Goal: Information Seeking & Learning: Learn about a topic

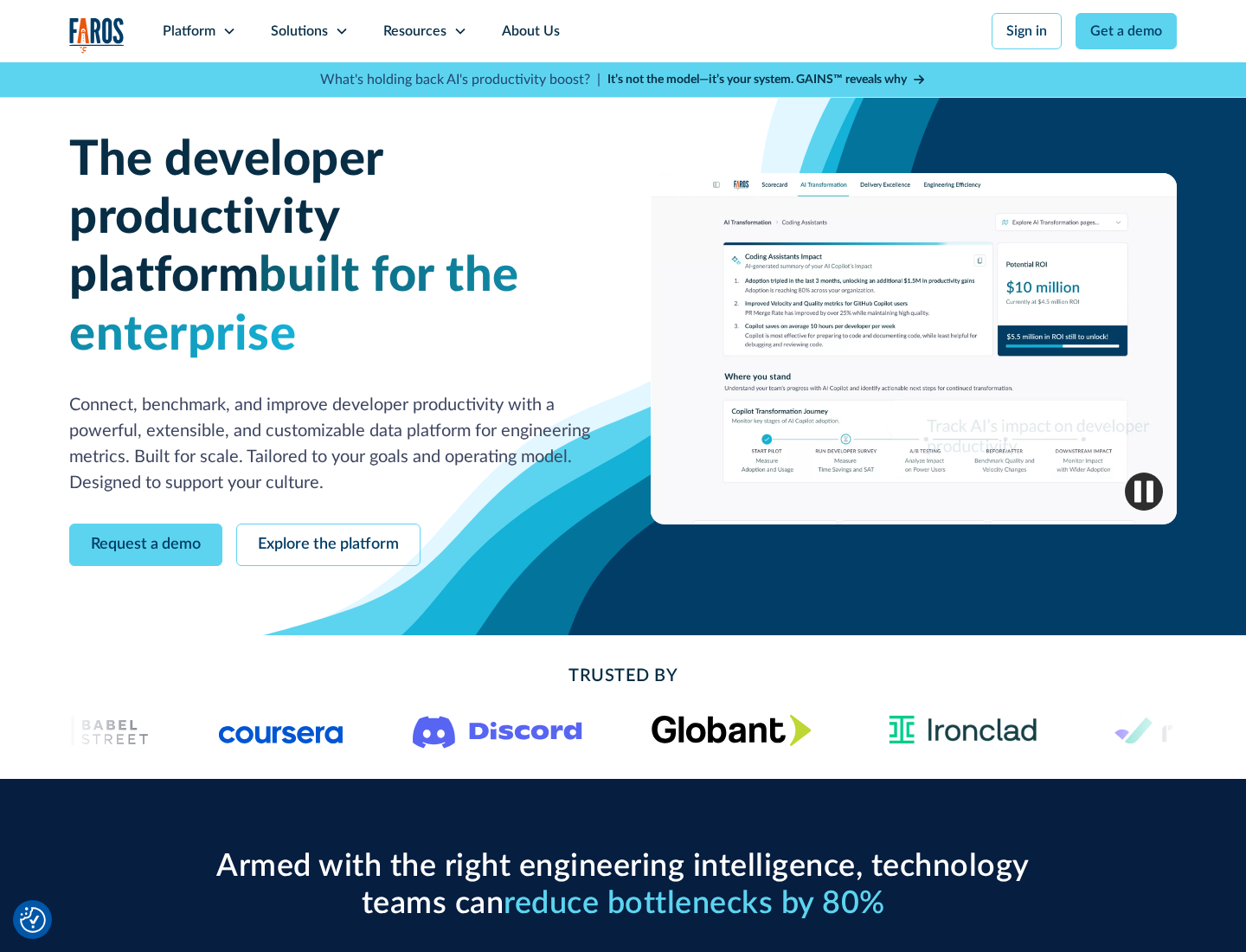
click at [229, 31] on icon at bounding box center [229, 31] width 14 height 14
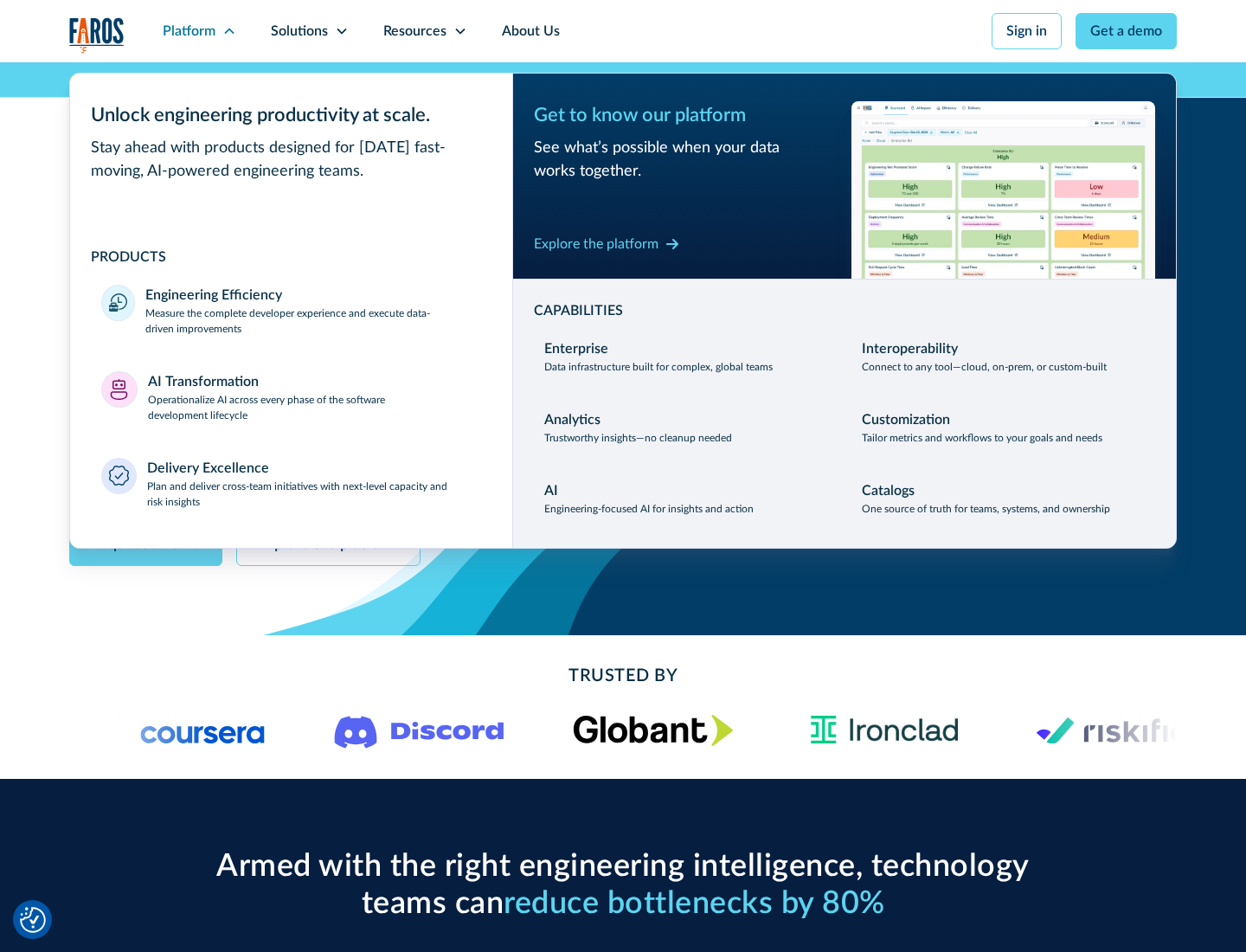
click at [314, 320] on p "Measure the complete developer experience and execute data-driven improvements" at bounding box center [313, 320] width 335 height 31
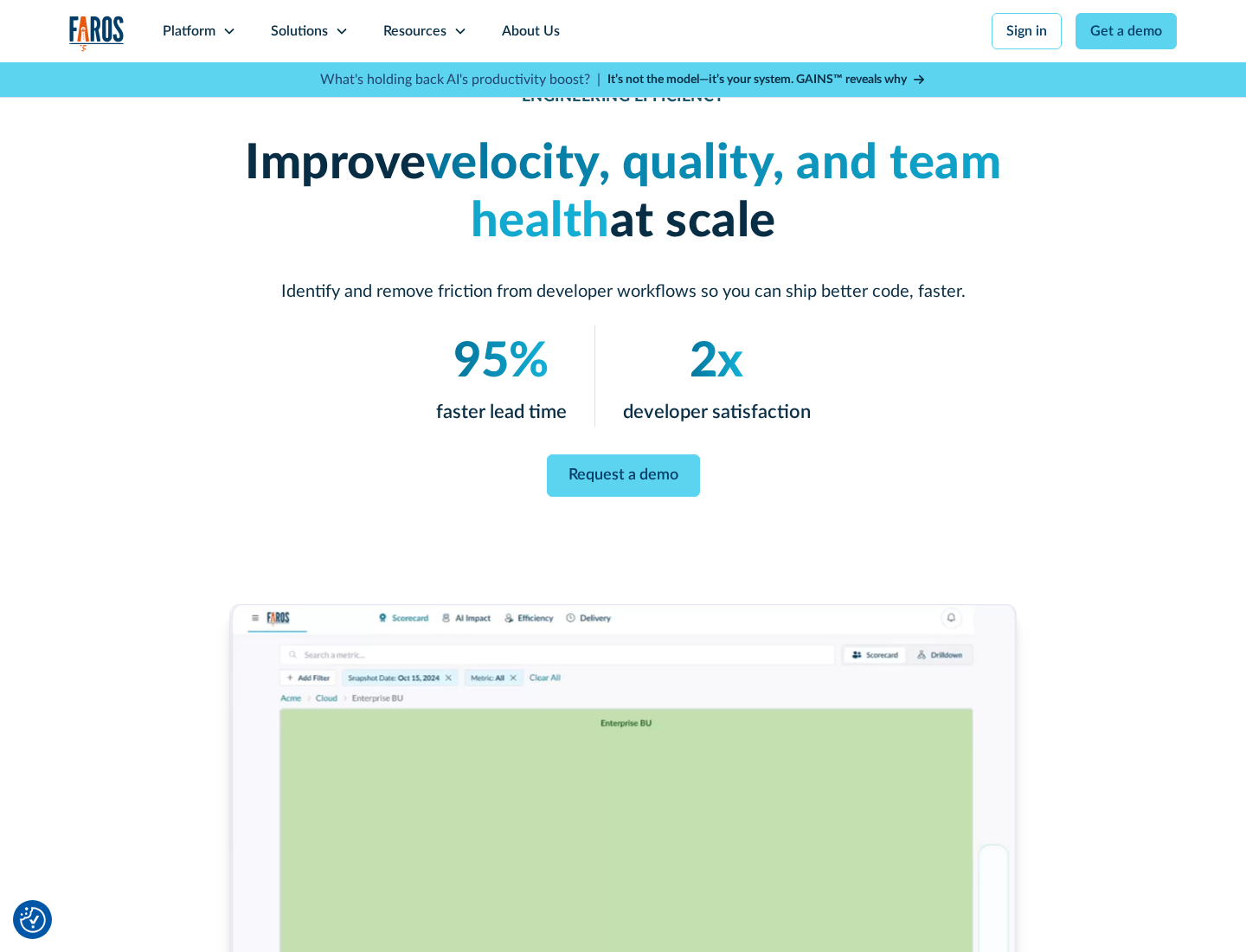
click at [623, 473] on link "Request a demo" at bounding box center [623, 475] width 154 height 42
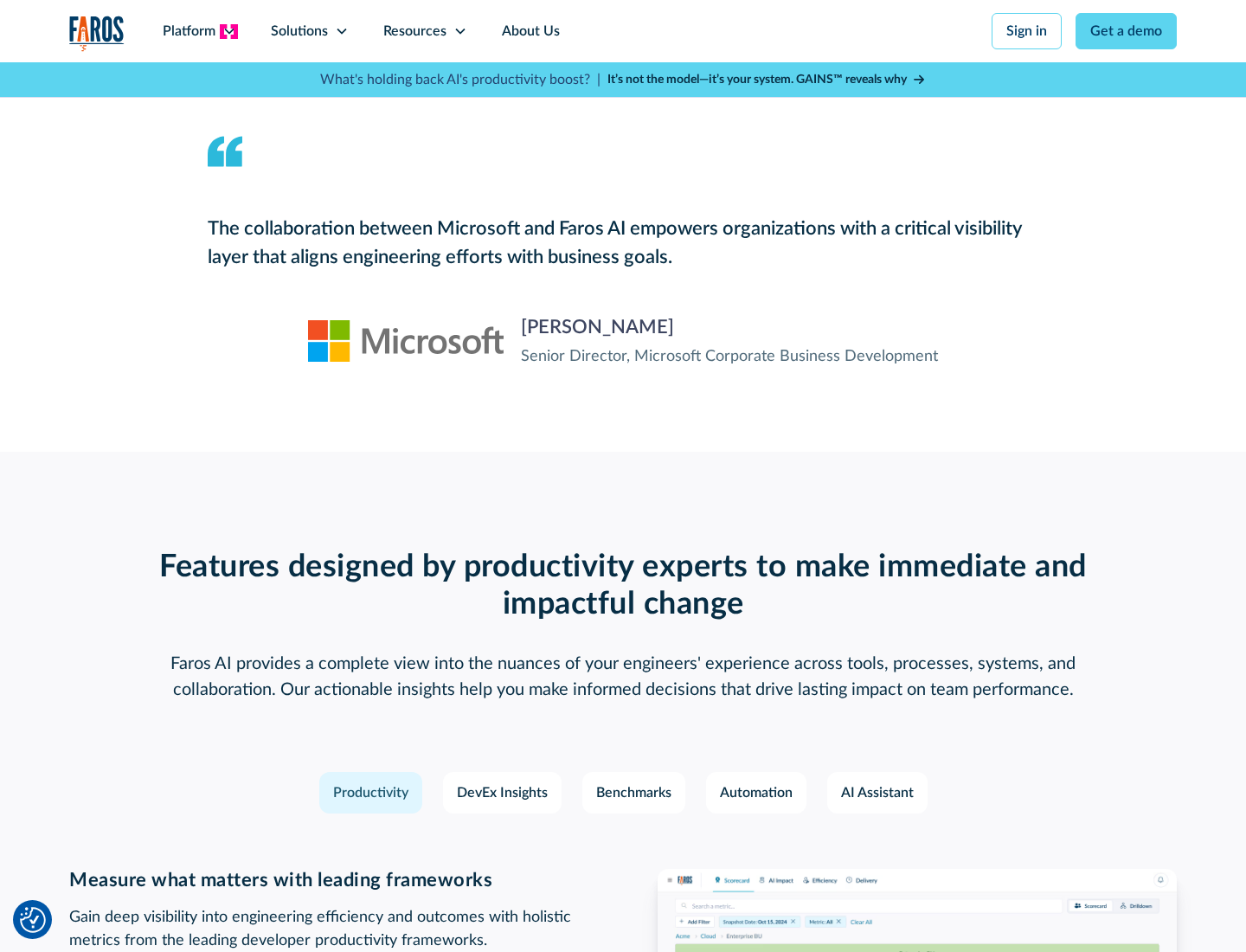
click at [229, 31] on icon at bounding box center [229, 31] width 14 height 14
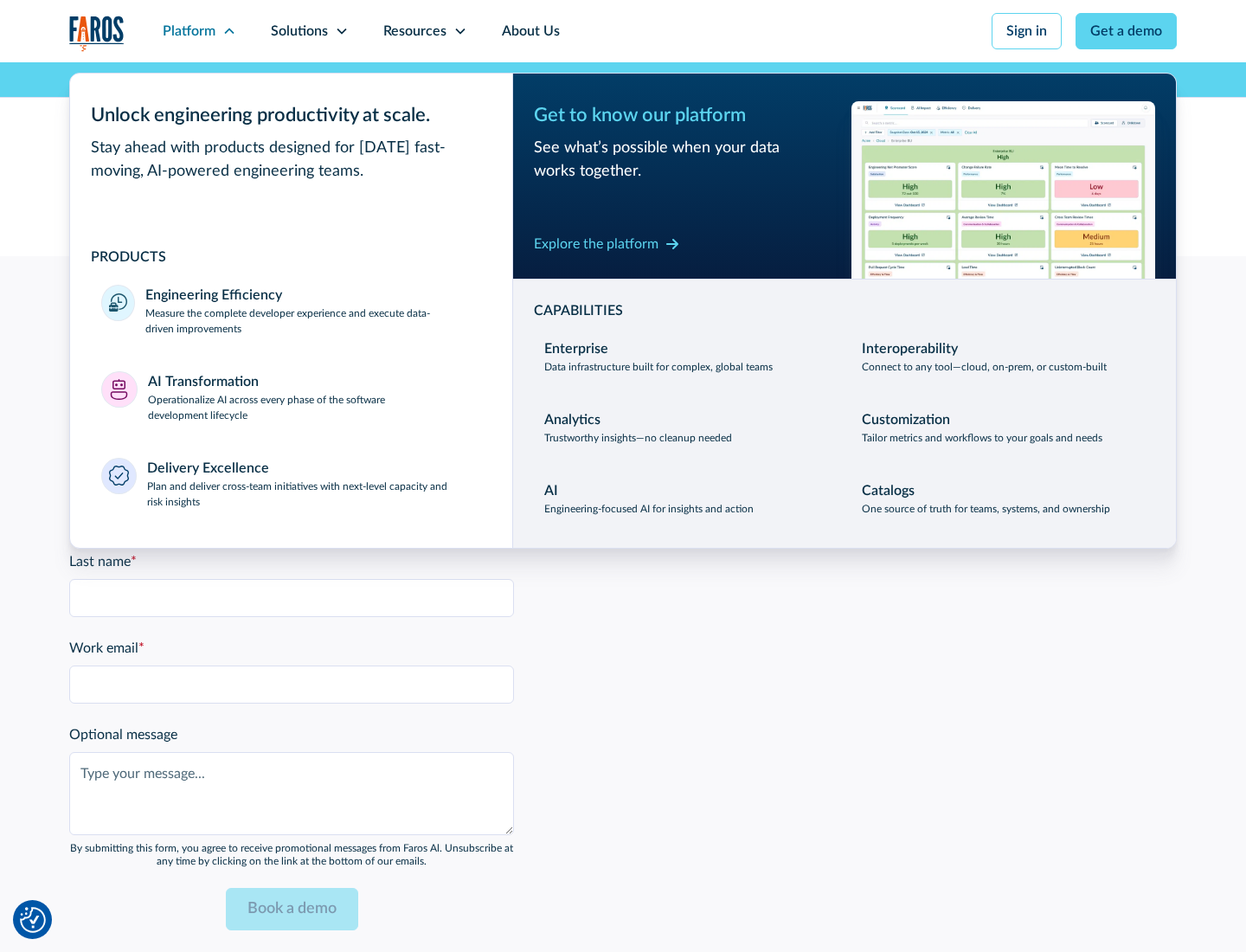
scroll to position [3796, 0]
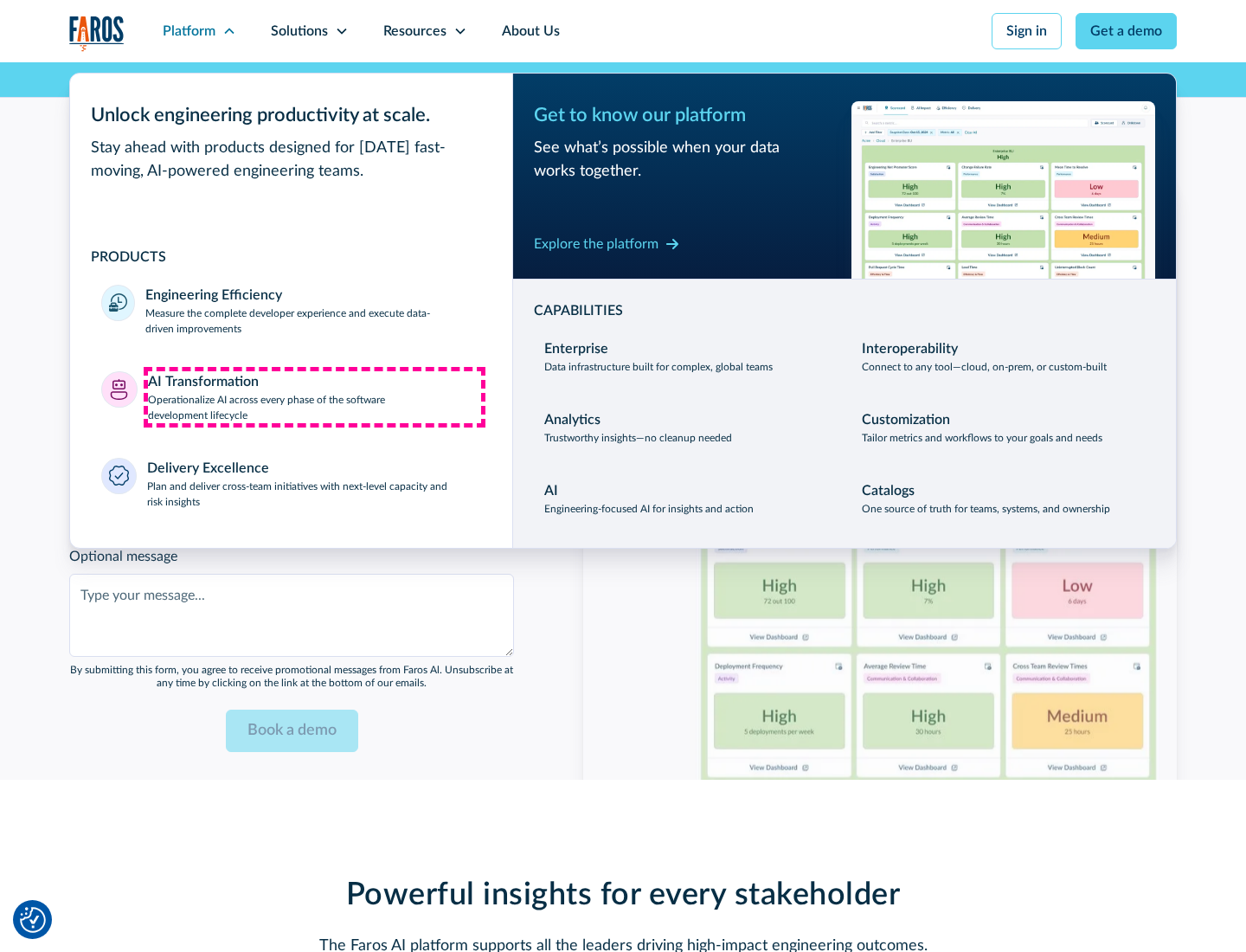
click at [315, 396] on p "Operationalize AI across every phase of the software development lifecycle" at bounding box center [315, 407] width 334 height 31
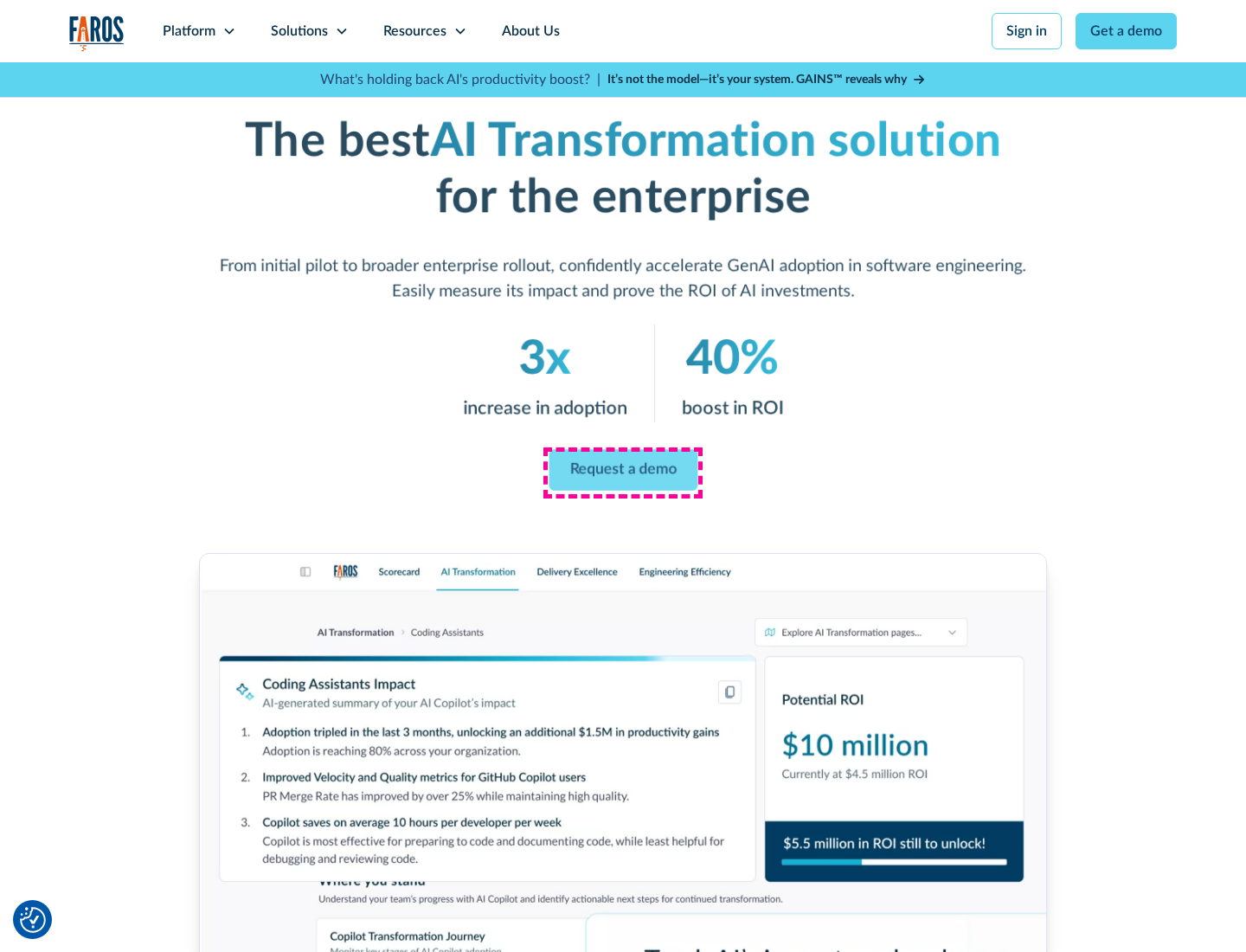
click at [623, 470] on link "Request a demo" at bounding box center [623, 471] width 149 height 41
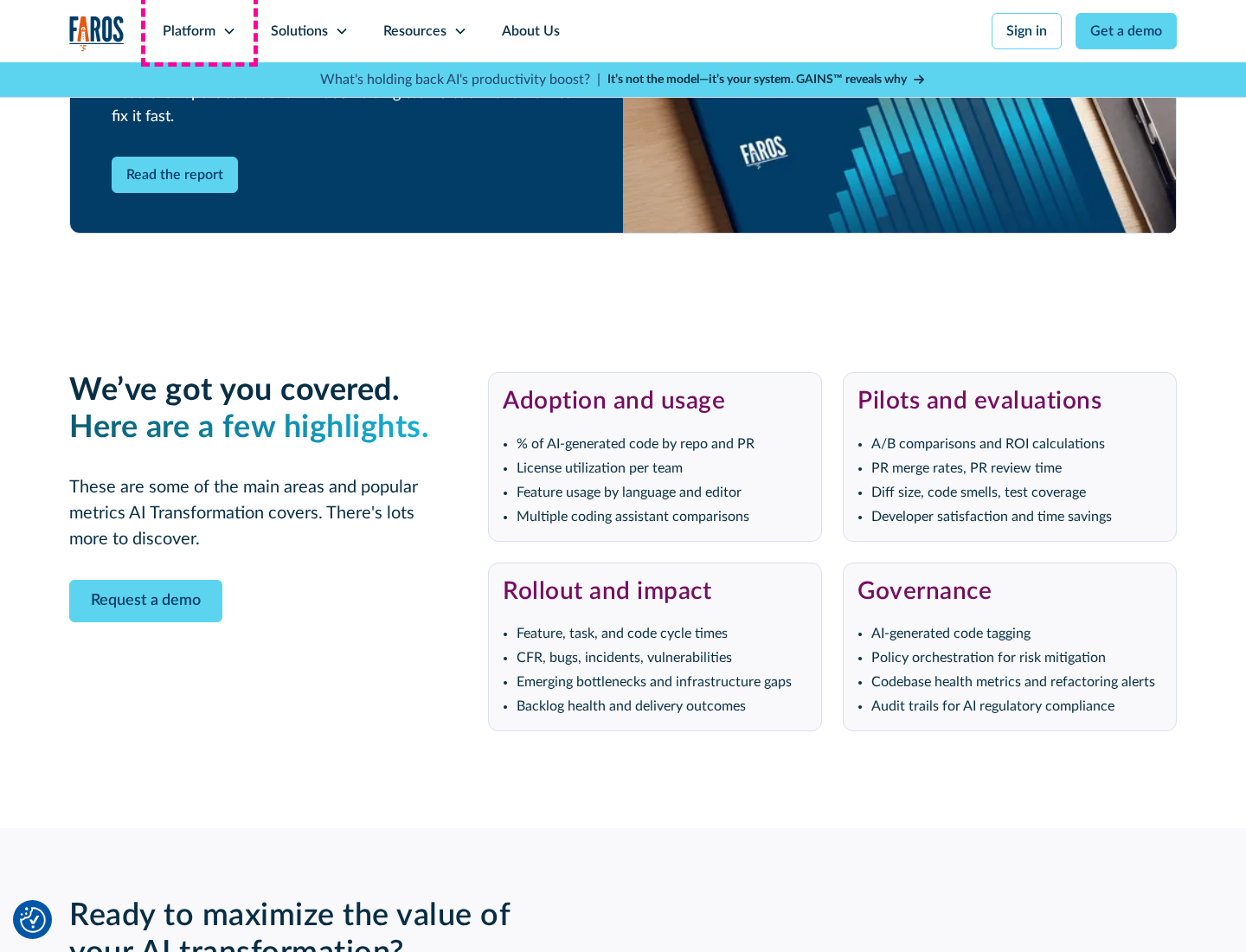
click at [199, 31] on div "Platform" at bounding box center [189, 31] width 53 height 21
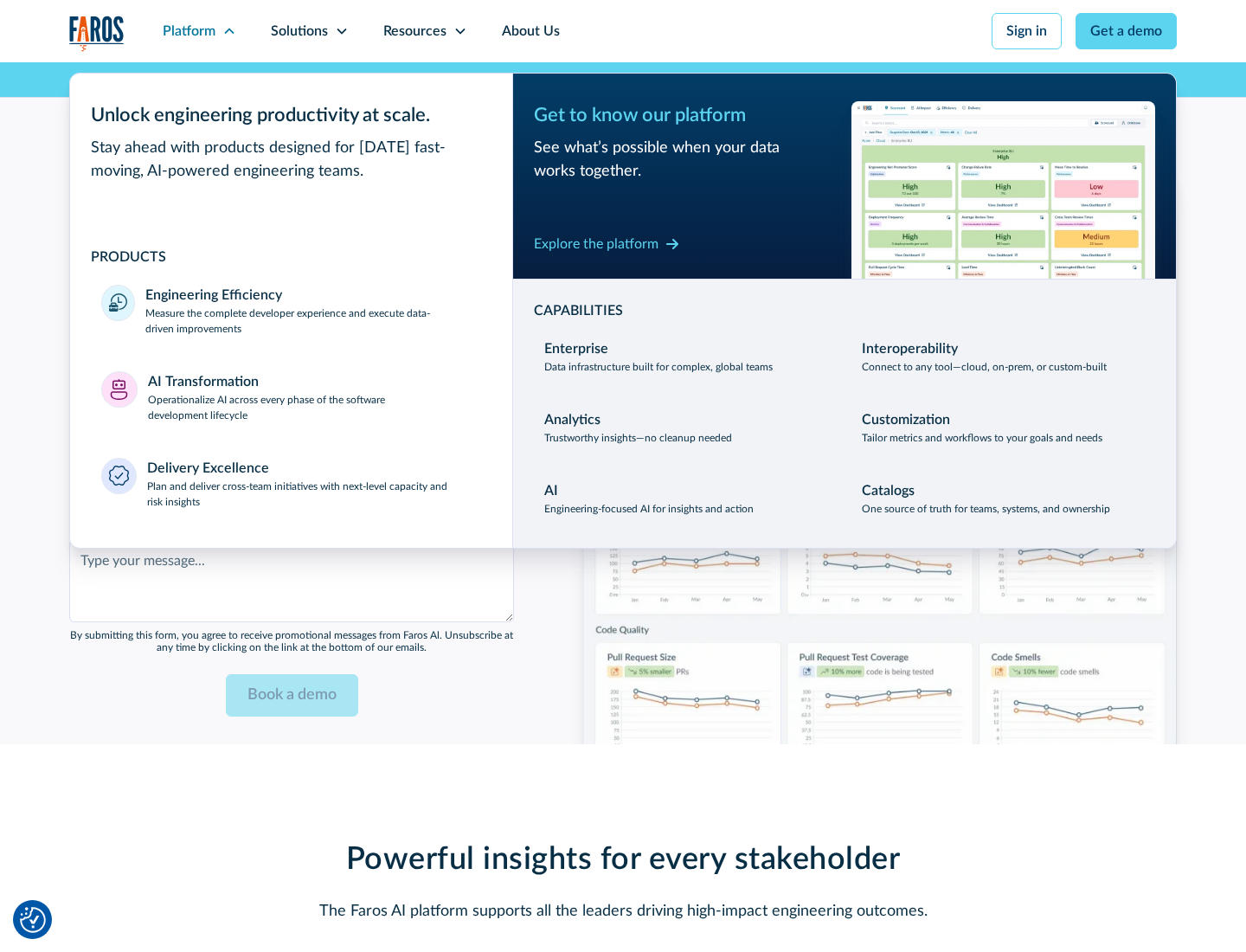
scroll to position [4212, 0]
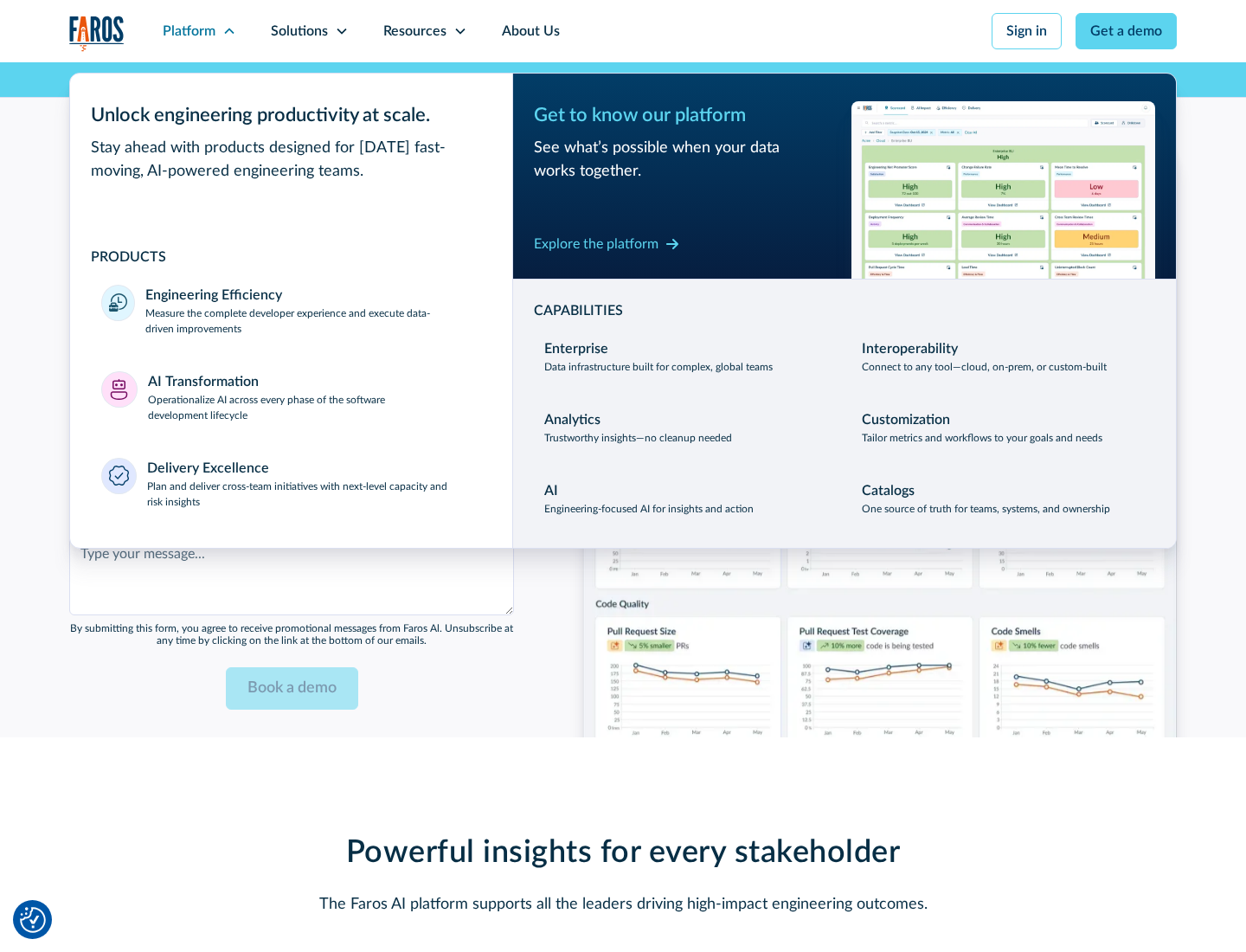
click at [596, 243] on div "Explore the platform" at bounding box center [596, 244] width 124 height 21
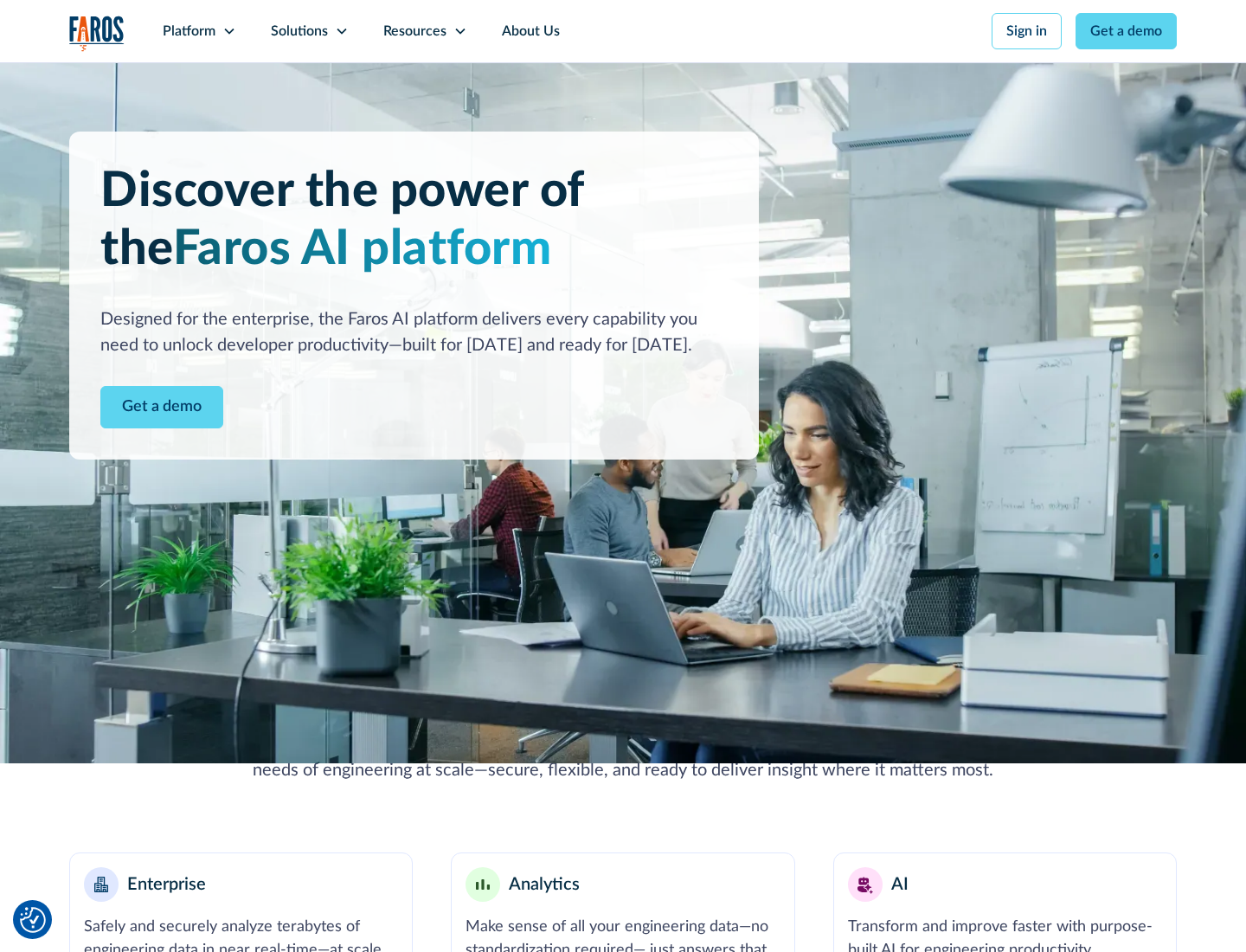
click at [162, 407] on link "Get a demo" at bounding box center [162, 407] width 122 height 42
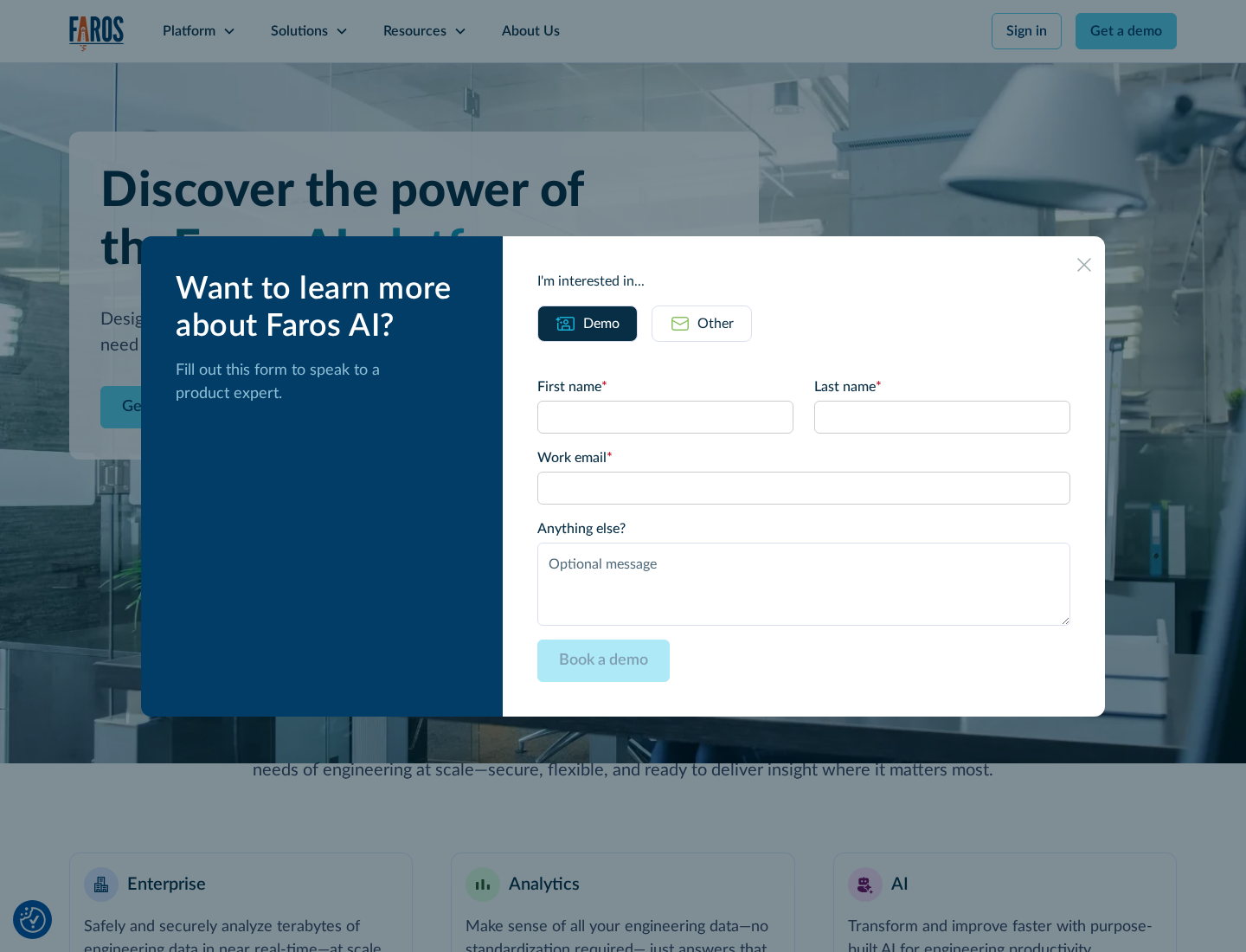
click at [716, 323] on div "Other" at bounding box center [716, 324] width 37 height 21
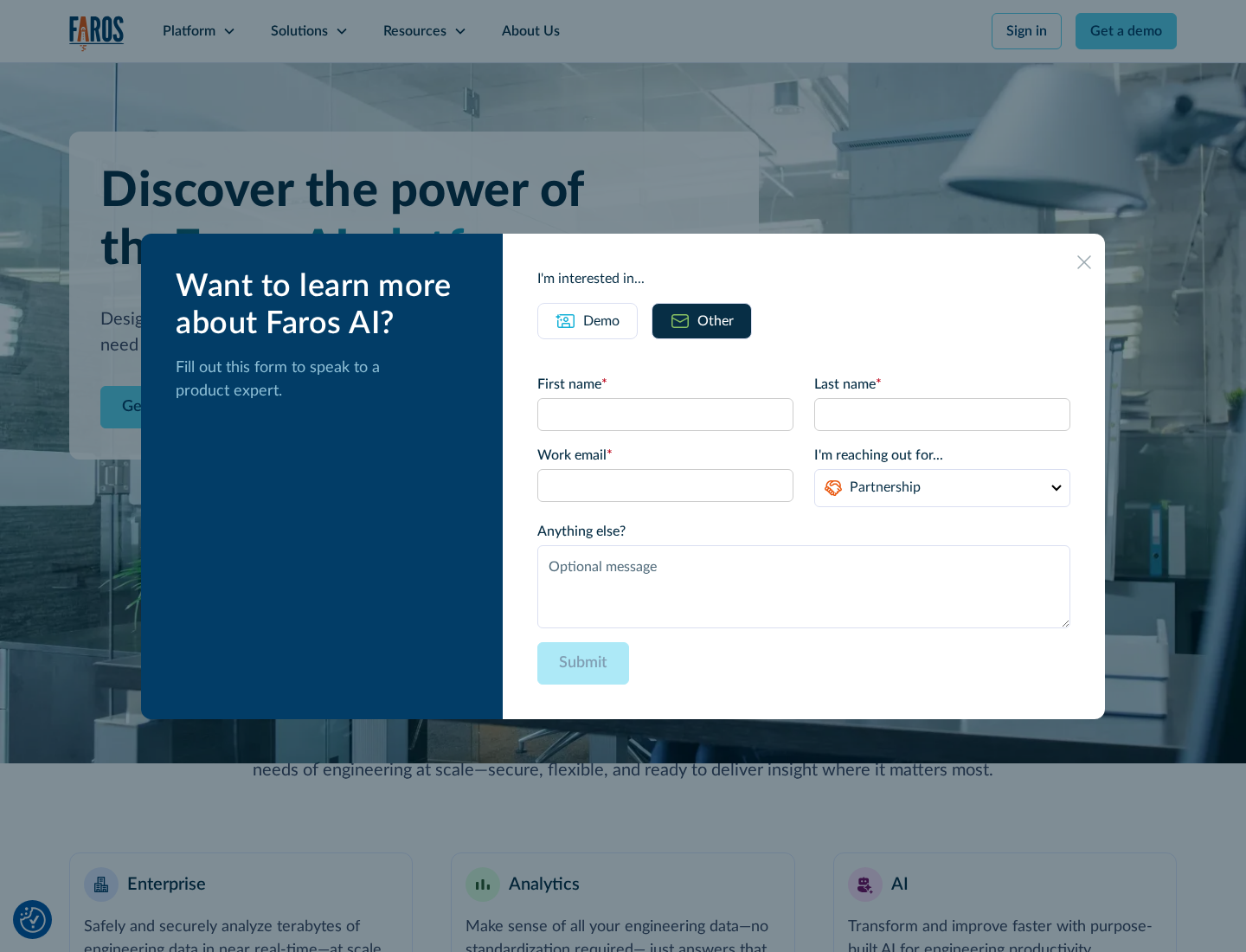
click at [602, 320] on div "Demo" at bounding box center [601, 321] width 37 height 21
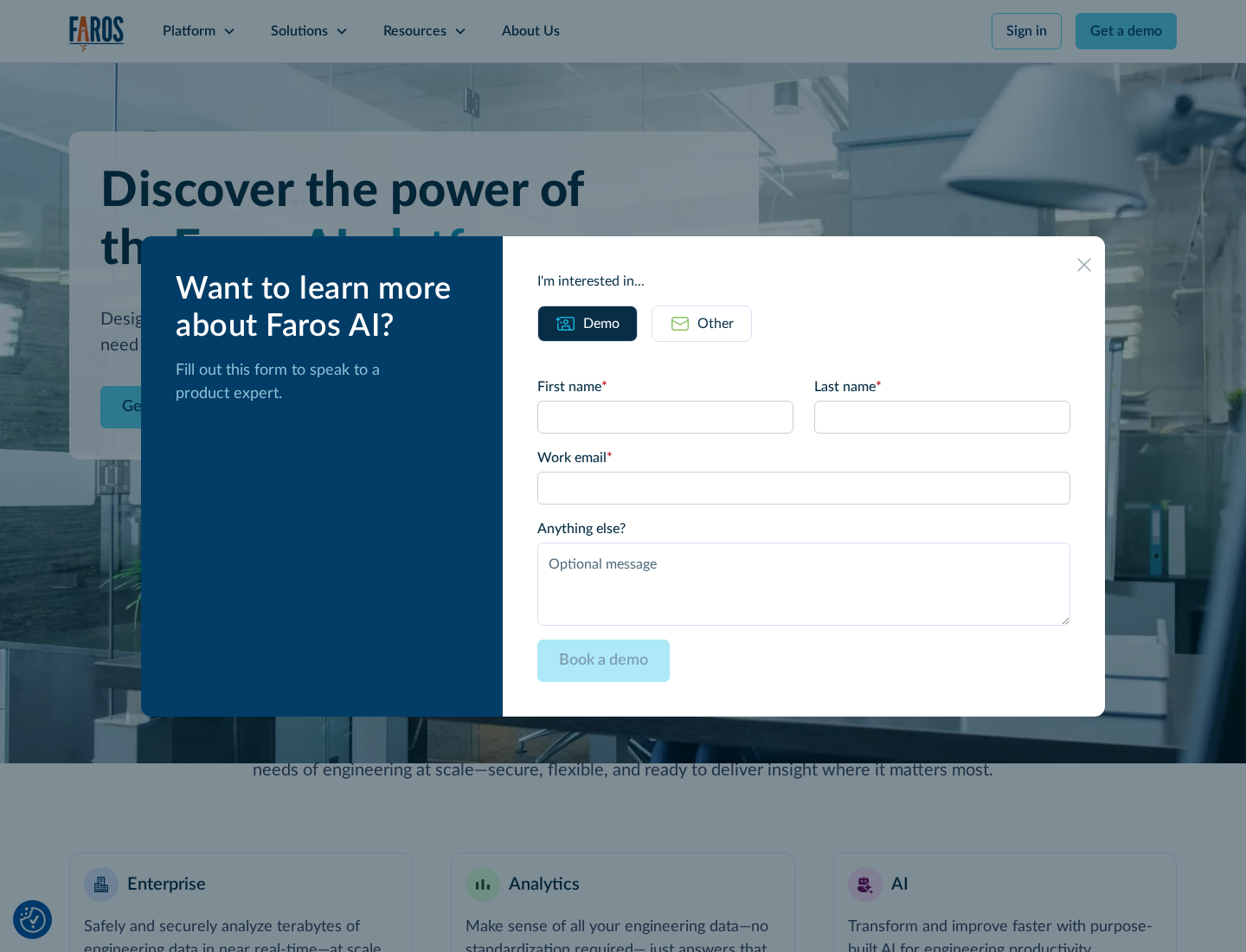
click at [1084, 264] on icon at bounding box center [1084, 265] width 14 height 14
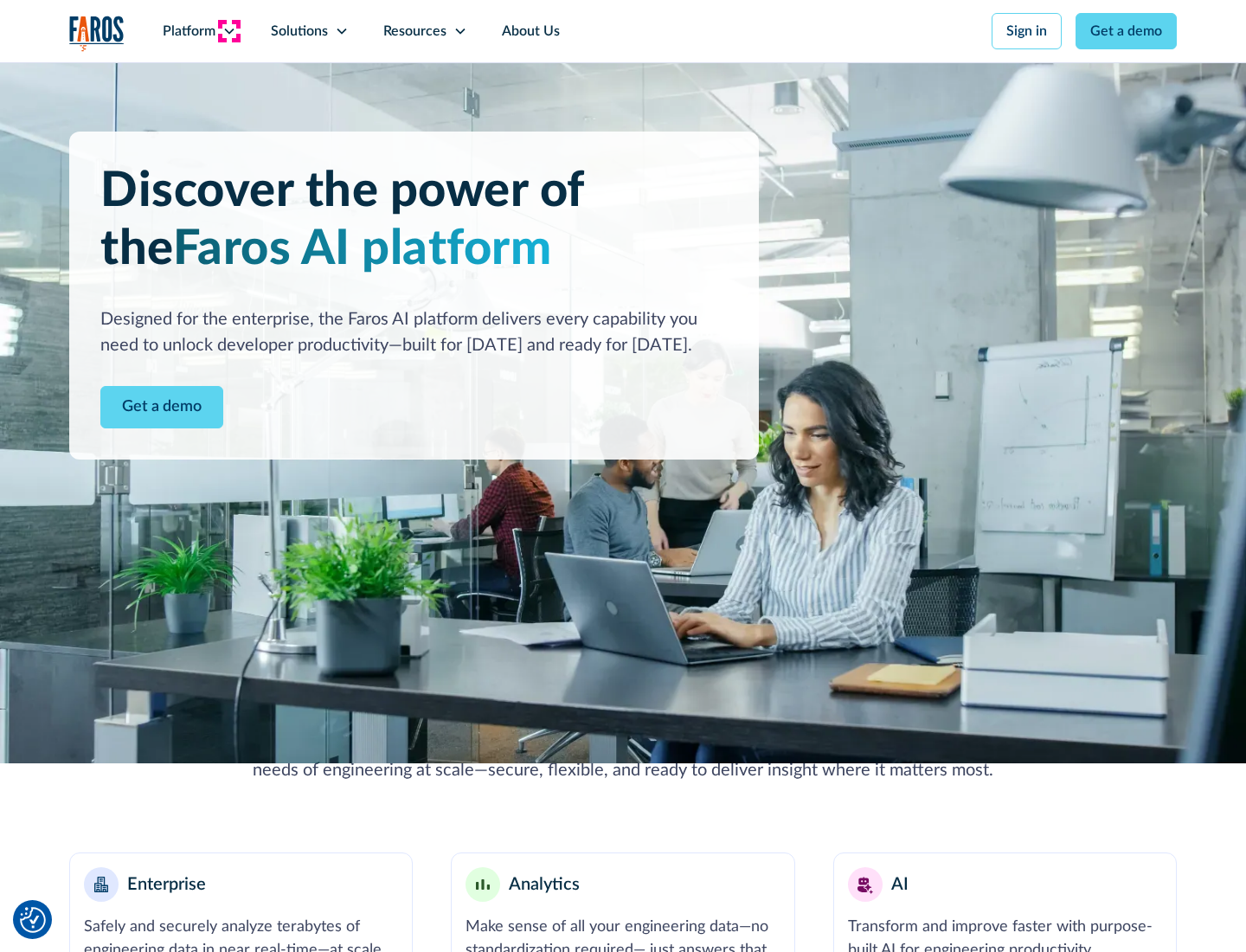
click at [229, 31] on icon at bounding box center [229, 31] width 14 height 14
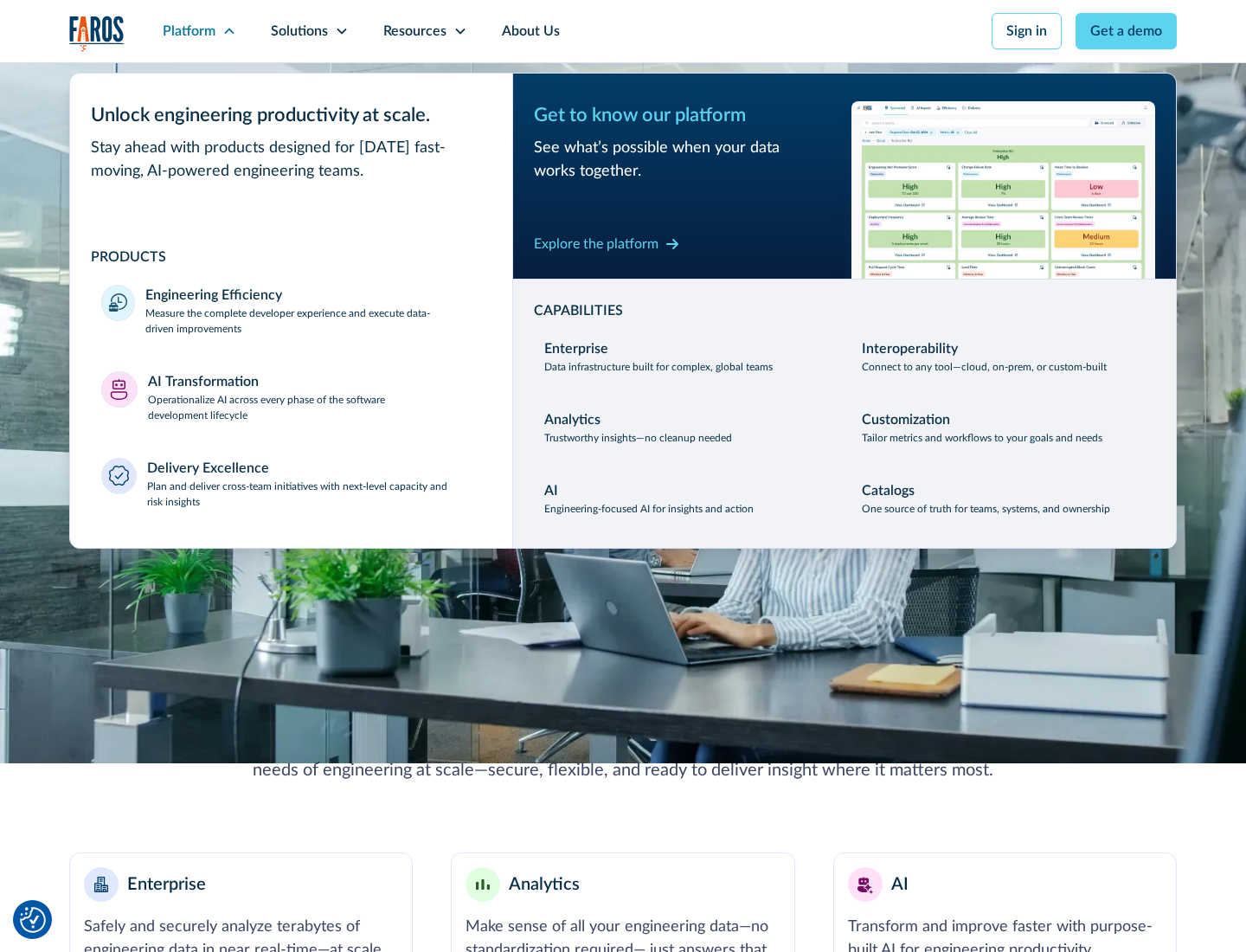
click at [314, 493] on p "Plan and deliver cross-team initiatives with next-level capacity and risk insig…" at bounding box center [315, 493] width 335 height 31
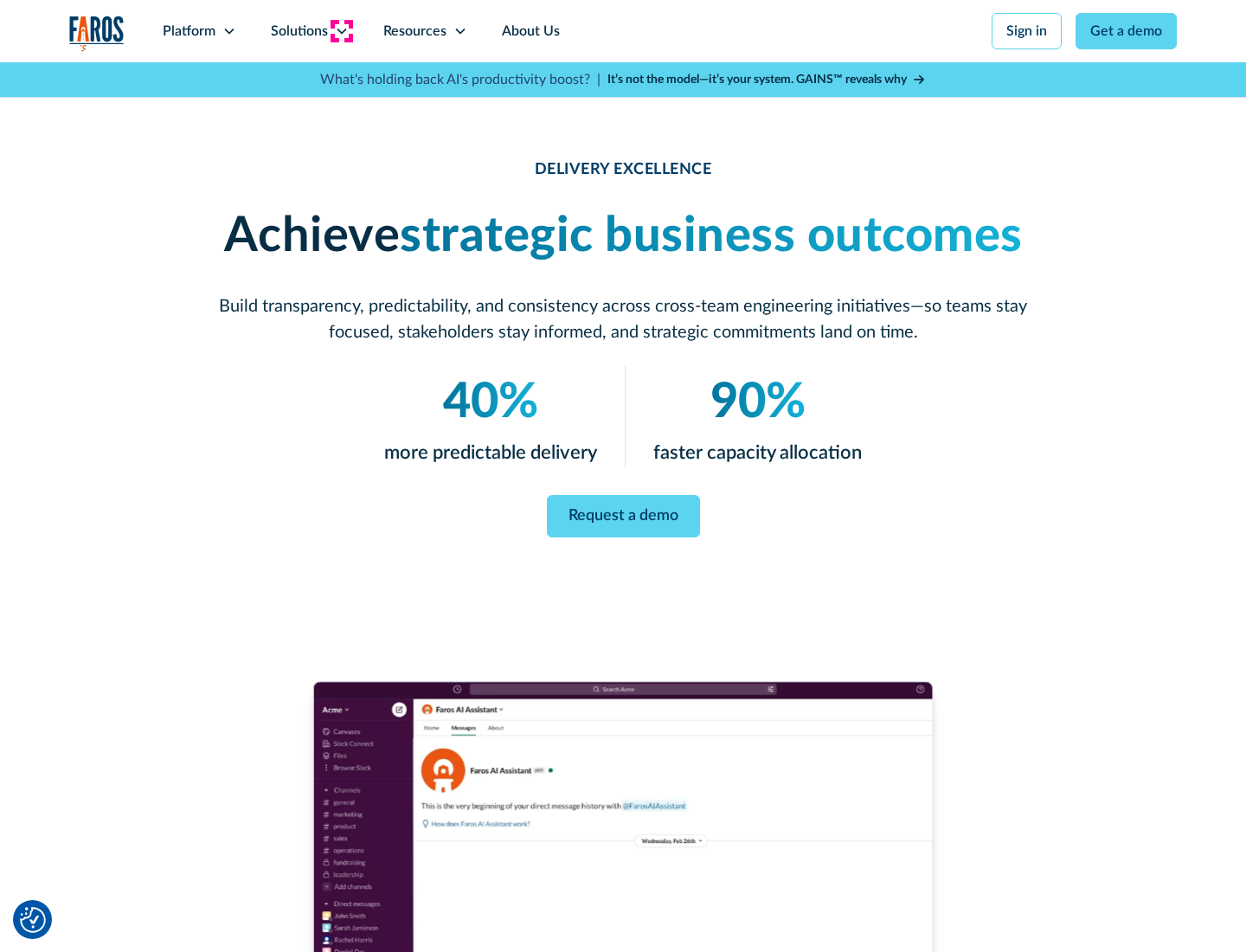
click at [341, 31] on icon at bounding box center [342, 31] width 14 height 14
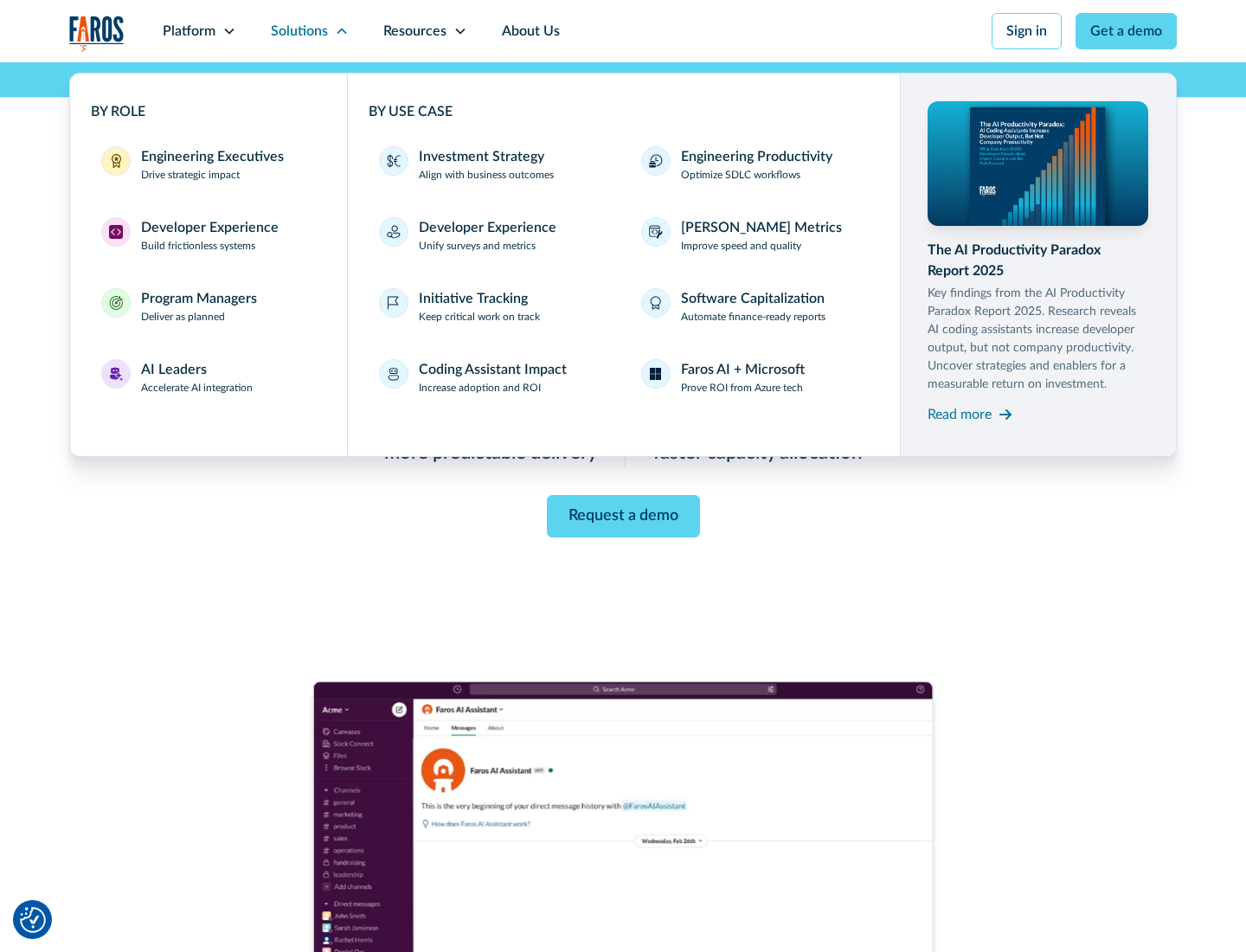
click at [208, 165] on div "Engineering Executives" at bounding box center [213, 156] width 143 height 21
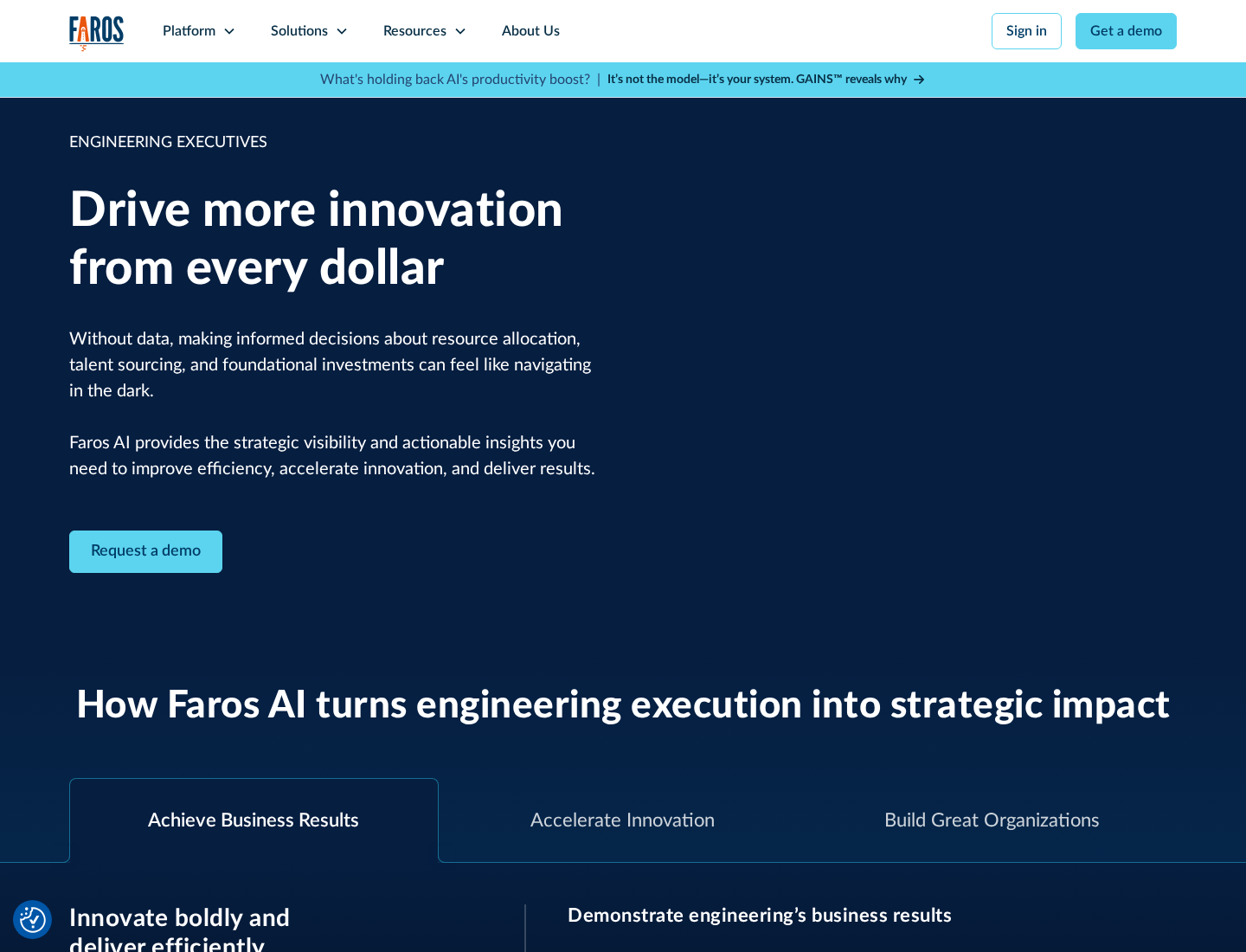
click at [341, 31] on icon at bounding box center [342, 31] width 14 height 14
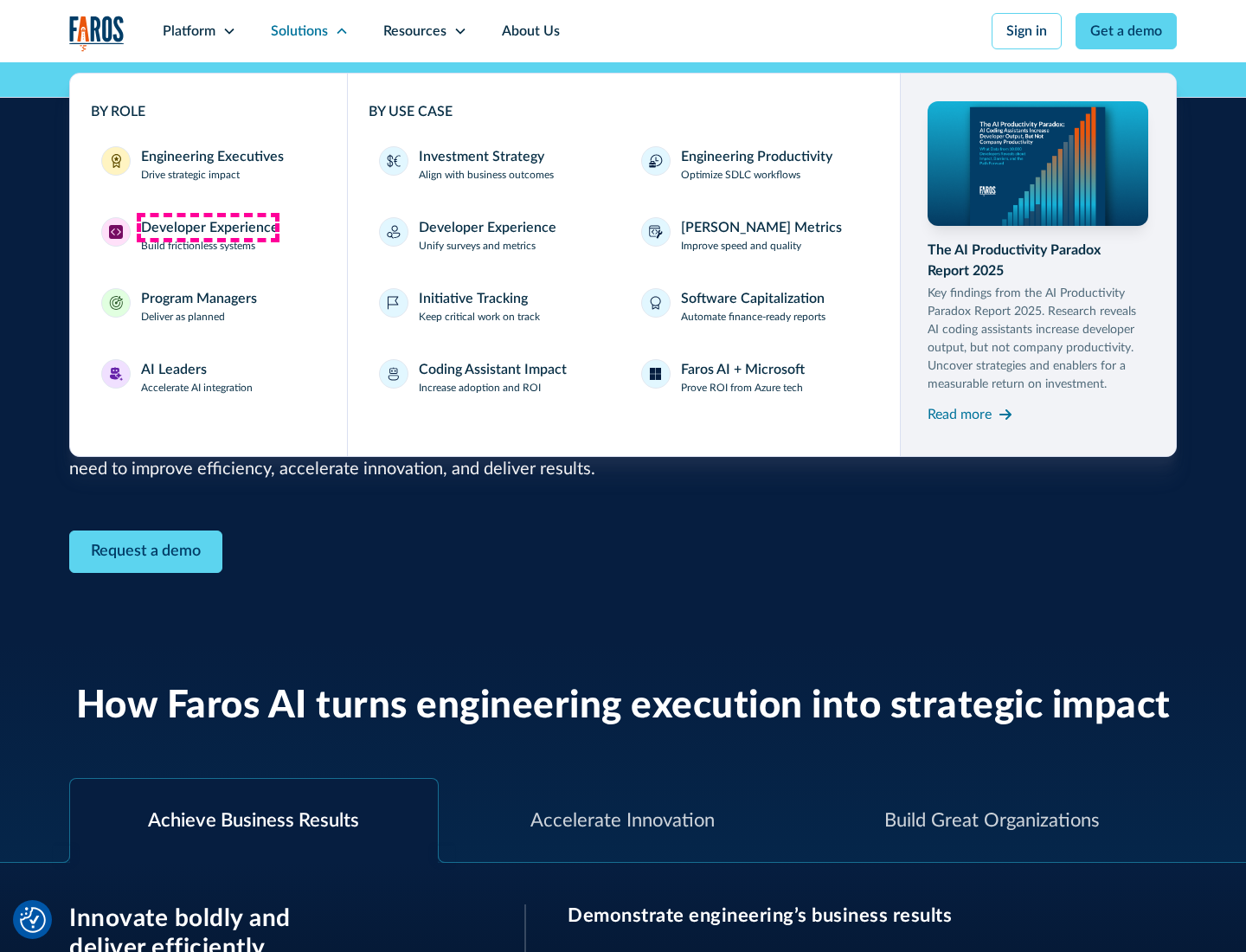
click at [208, 228] on div "Developer Experience" at bounding box center [210, 228] width 138 height 21
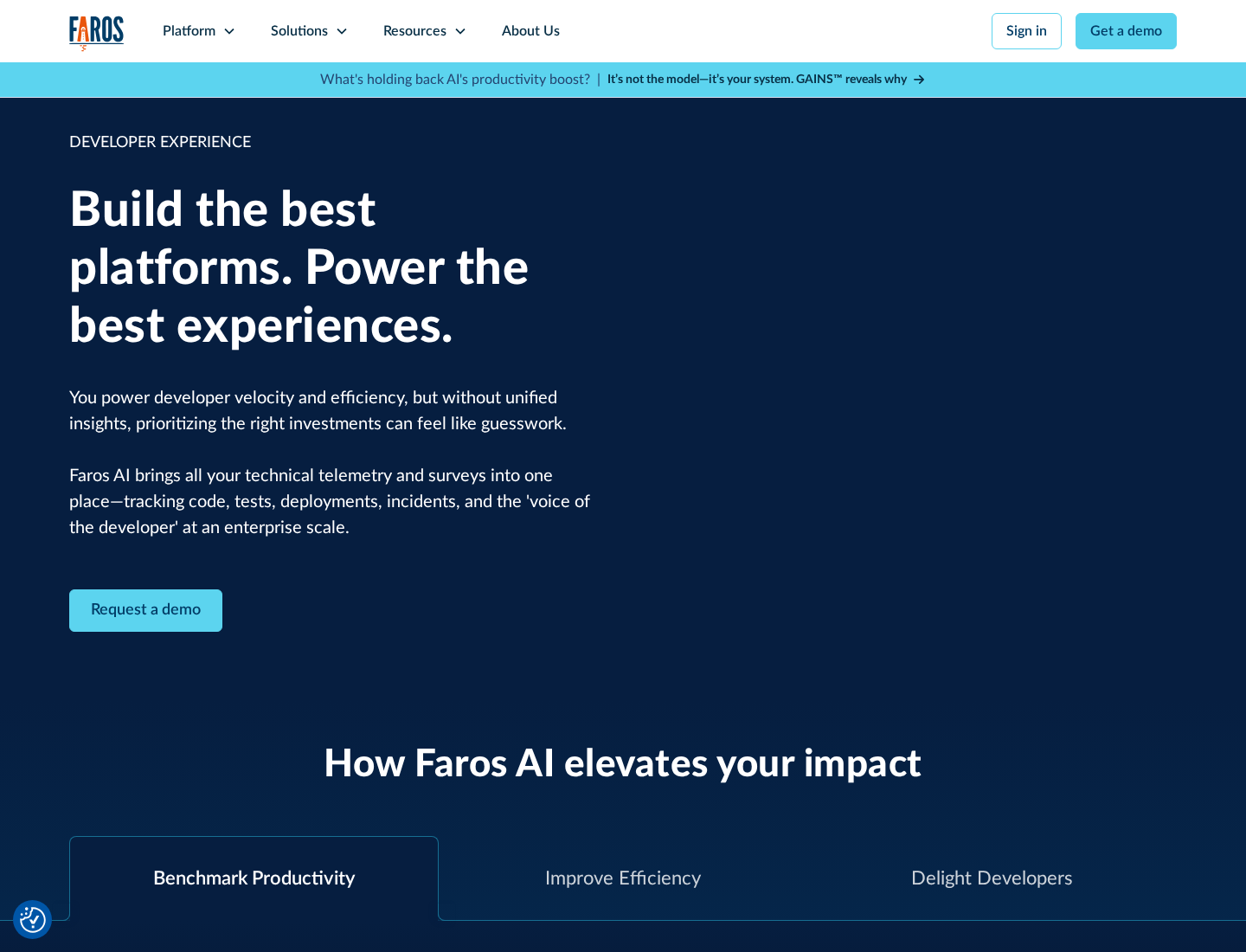
click at [309, 31] on div "Solutions" at bounding box center [299, 31] width 57 height 21
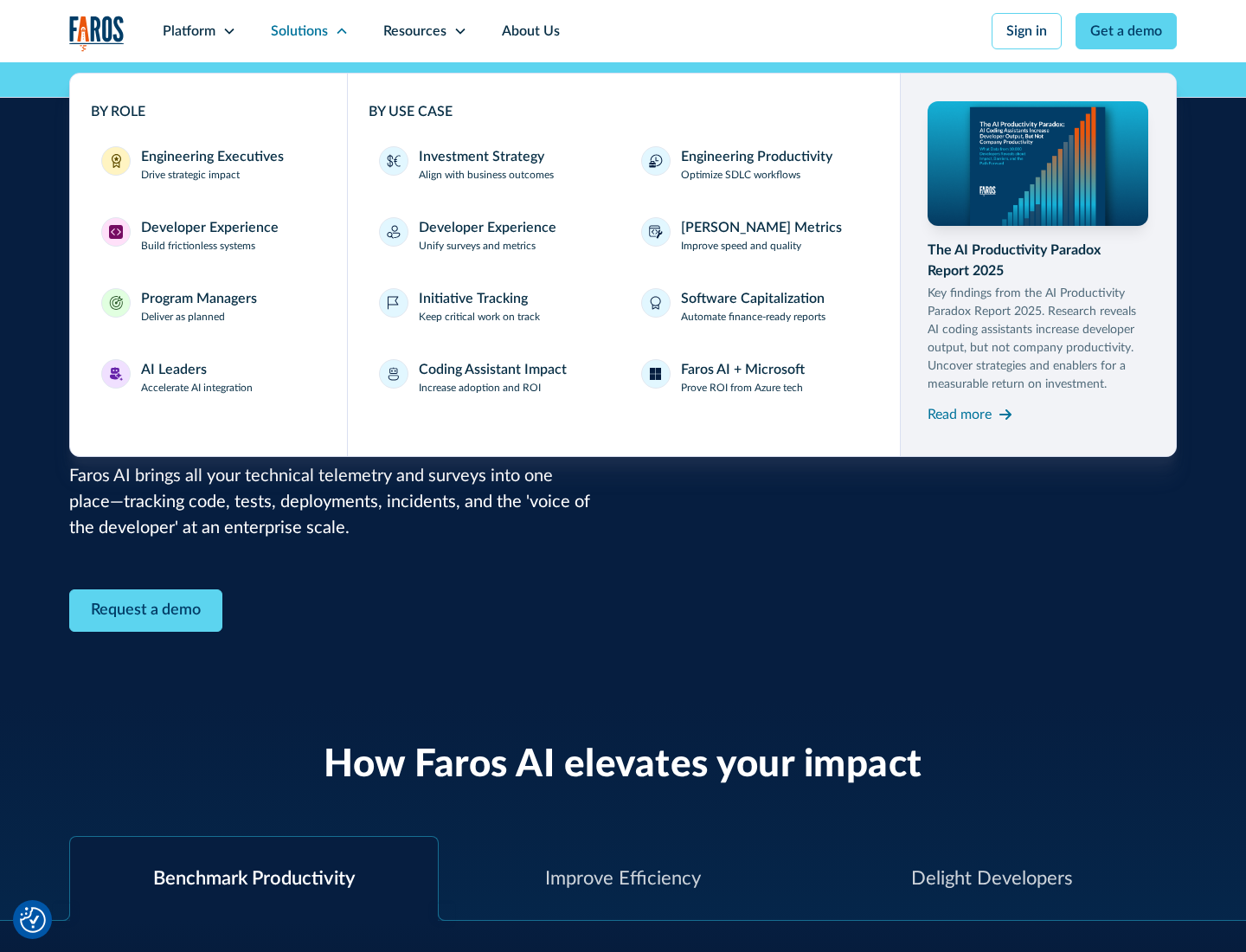
click at [198, 306] on div "Program Managers" at bounding box center [199, 299] width 116 height 21
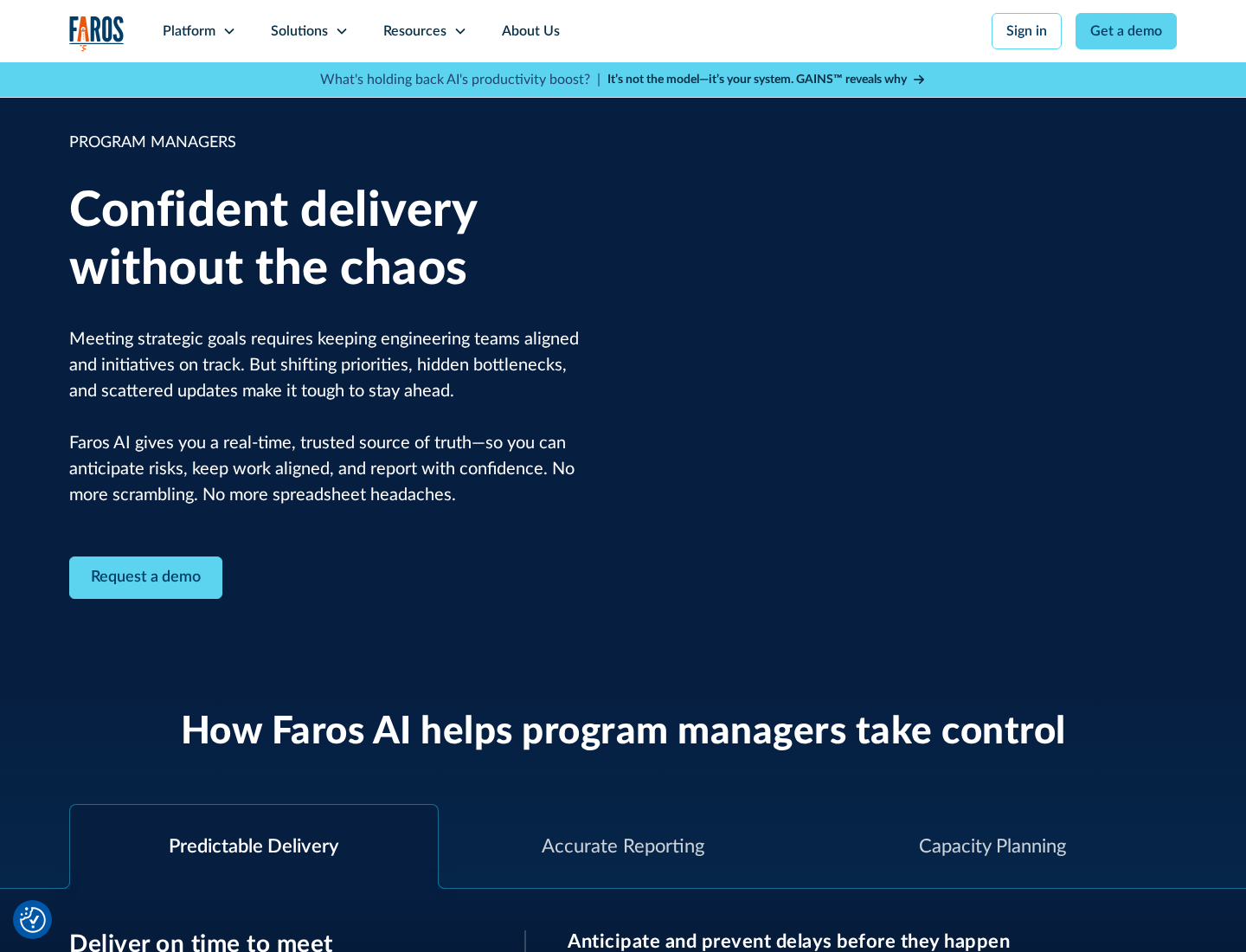
click at [341, 31] on icon at bounding box center [342, 31] width 14 height 14
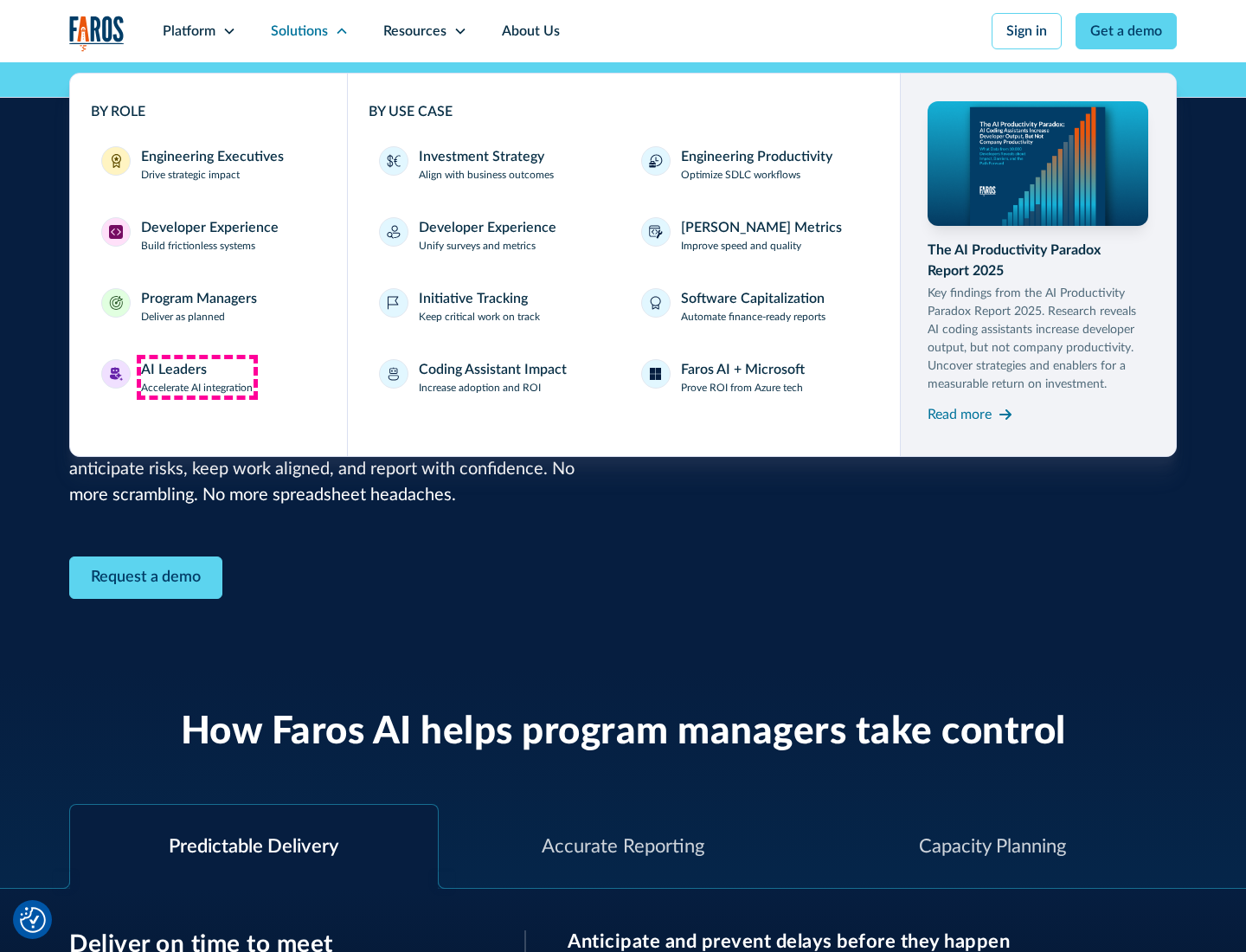
click at [197, 378] on div "AI Leaders" at bounding box center [174, 369] width 66 height 21
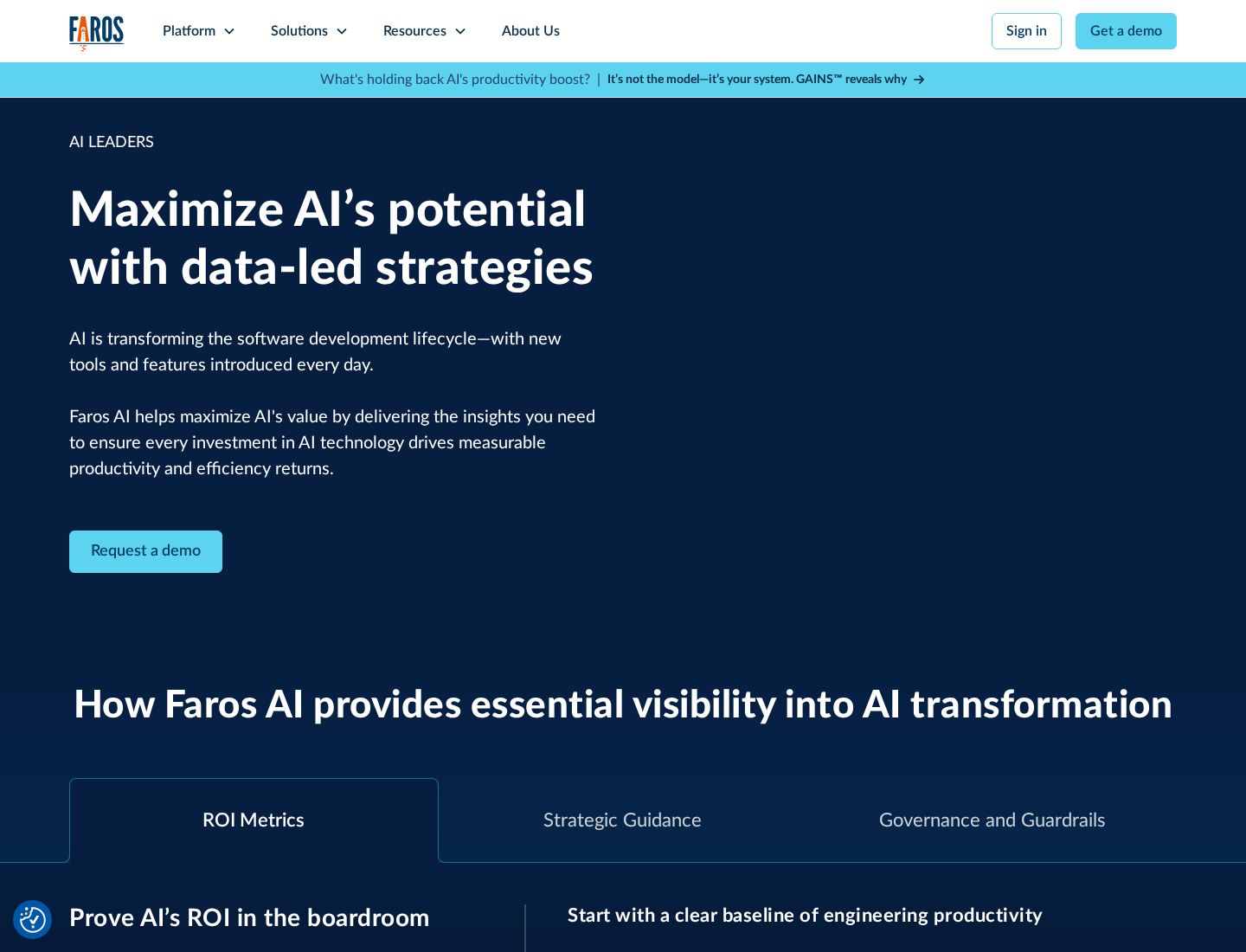
click at [341, 31] on icon at bounding box center [342, 31] width 14 height 14
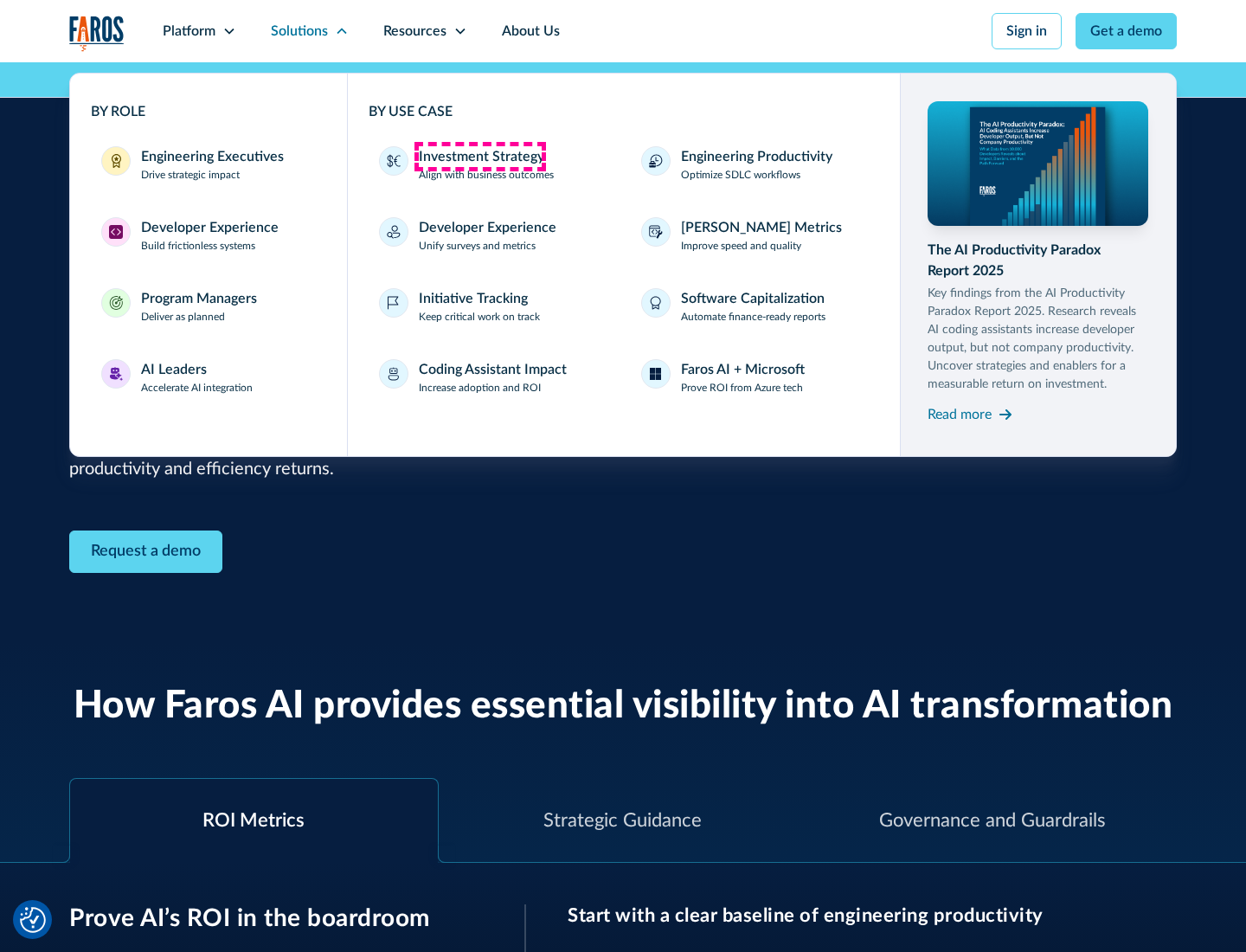
click at [479, 156] on div "Investment Strategy" at bounding box center [481, 156] width 125 height 21
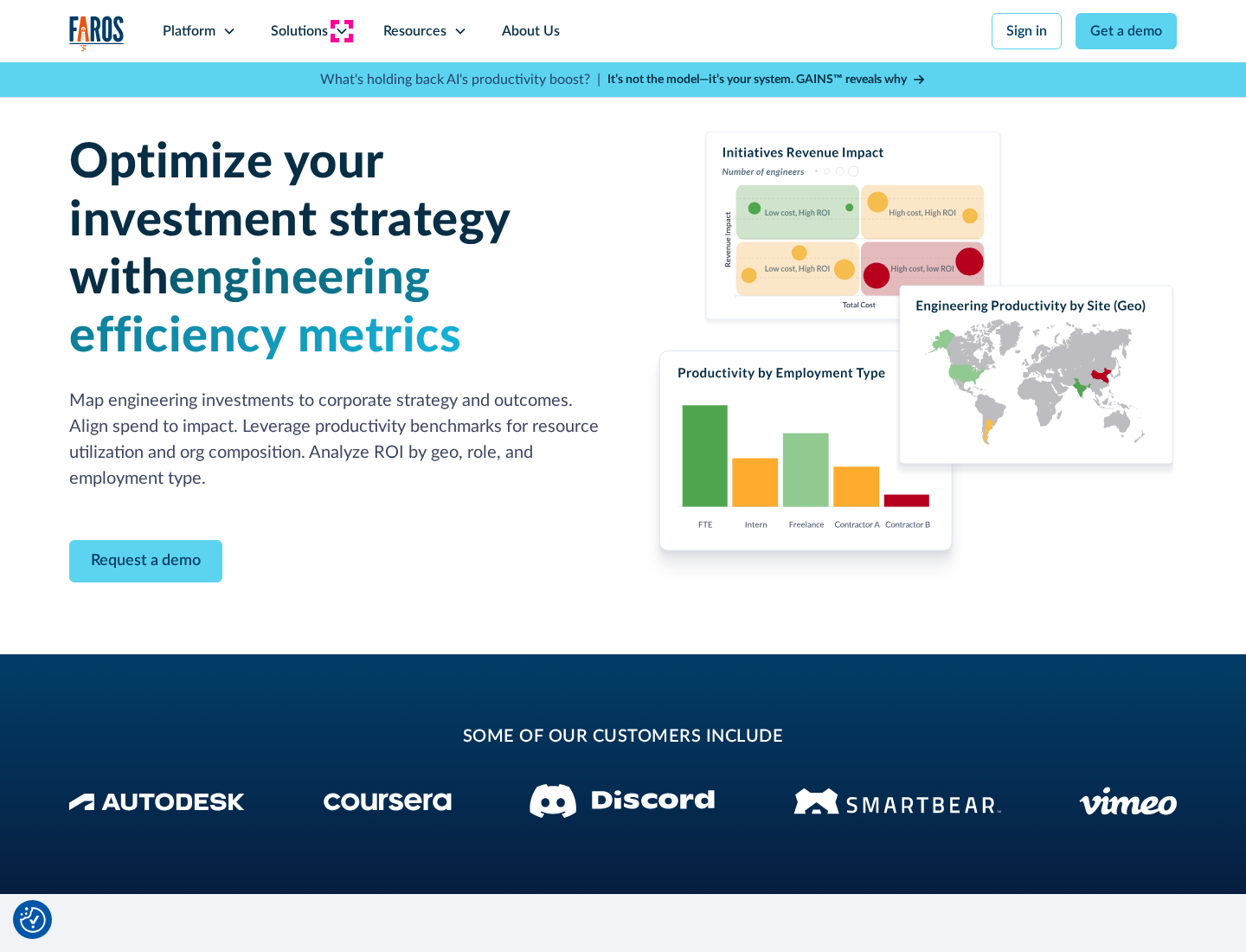
click at [341, 31] on icon at bounding box center [342, 31] width 14 height 14
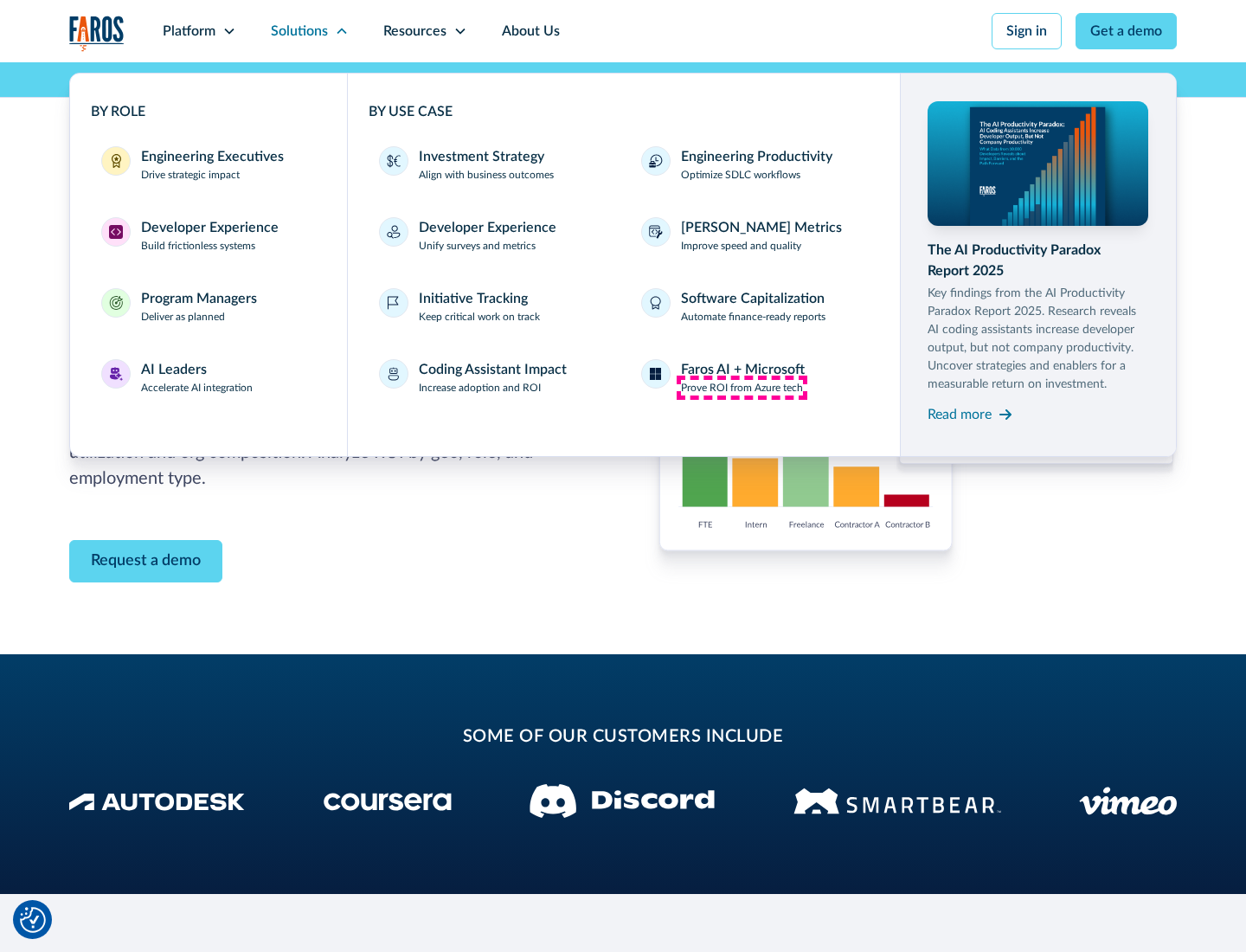
click at [741, 388] on p "Prove ROI from Azure tech" at bounding box center [742, 387] width 122 height 16
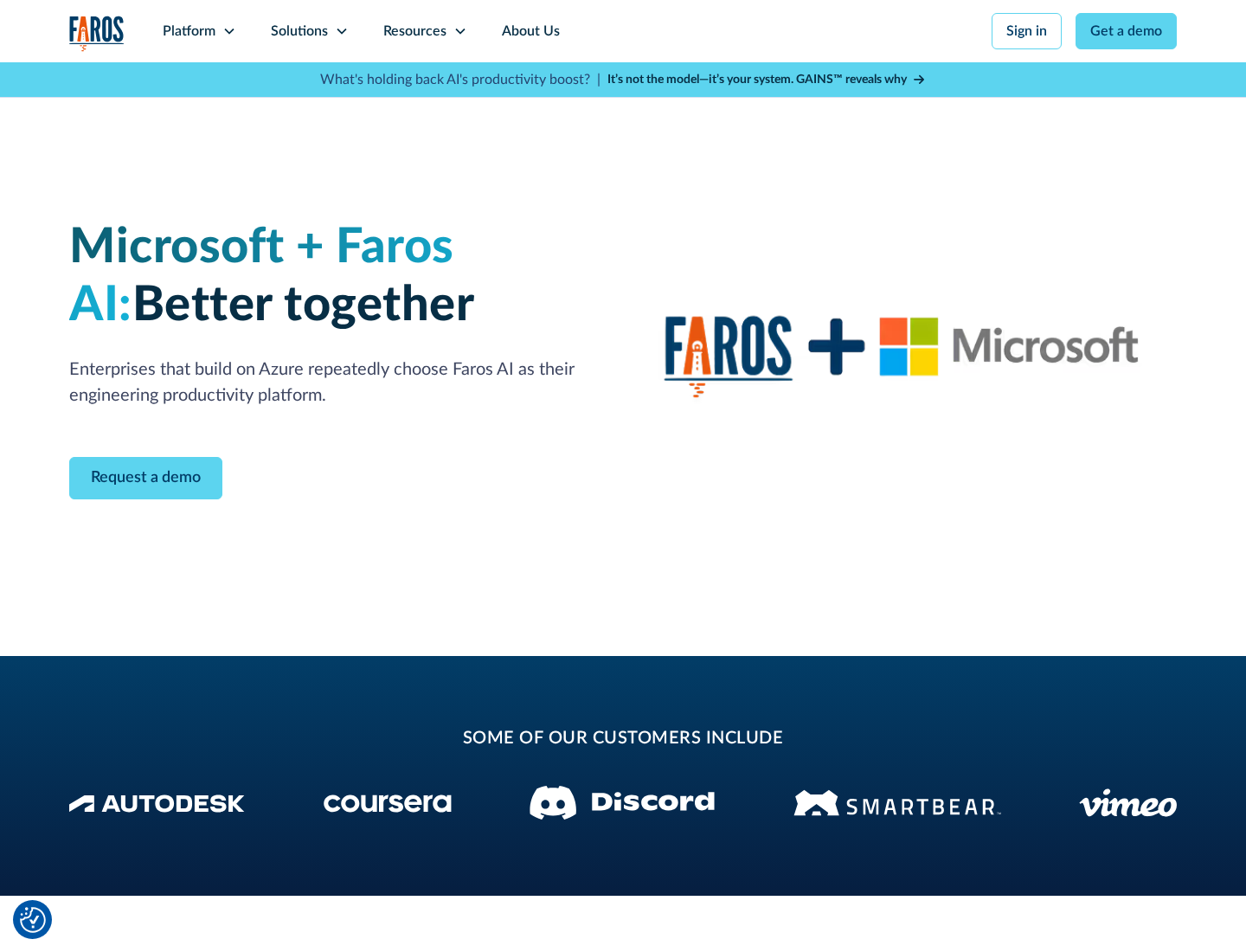
click at [341, 31] on icon at bounding box center [342, 31] width 14 height 14
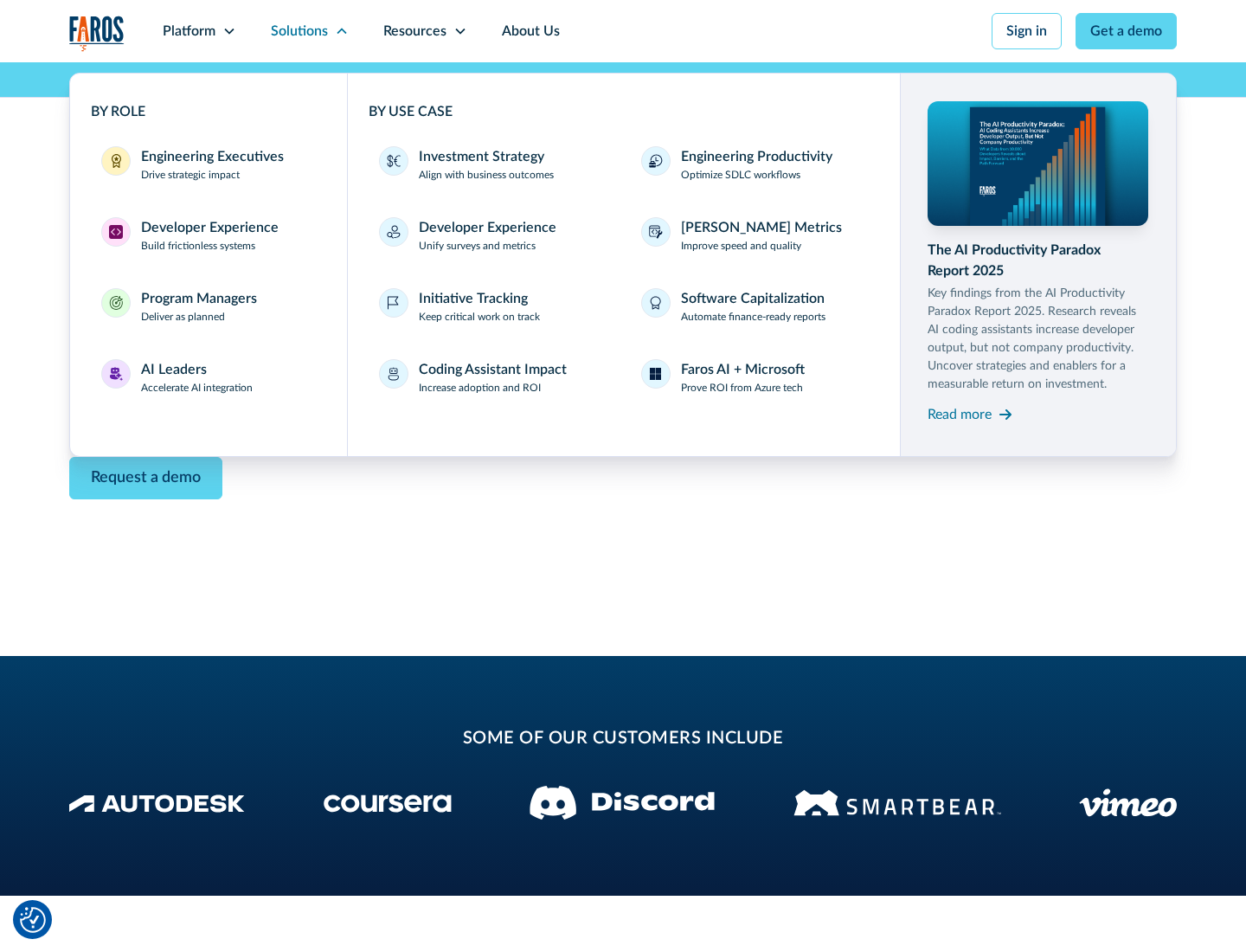
click at [960, 413] on div "Read more" at bounding box center [960, 414] width 64 height 21
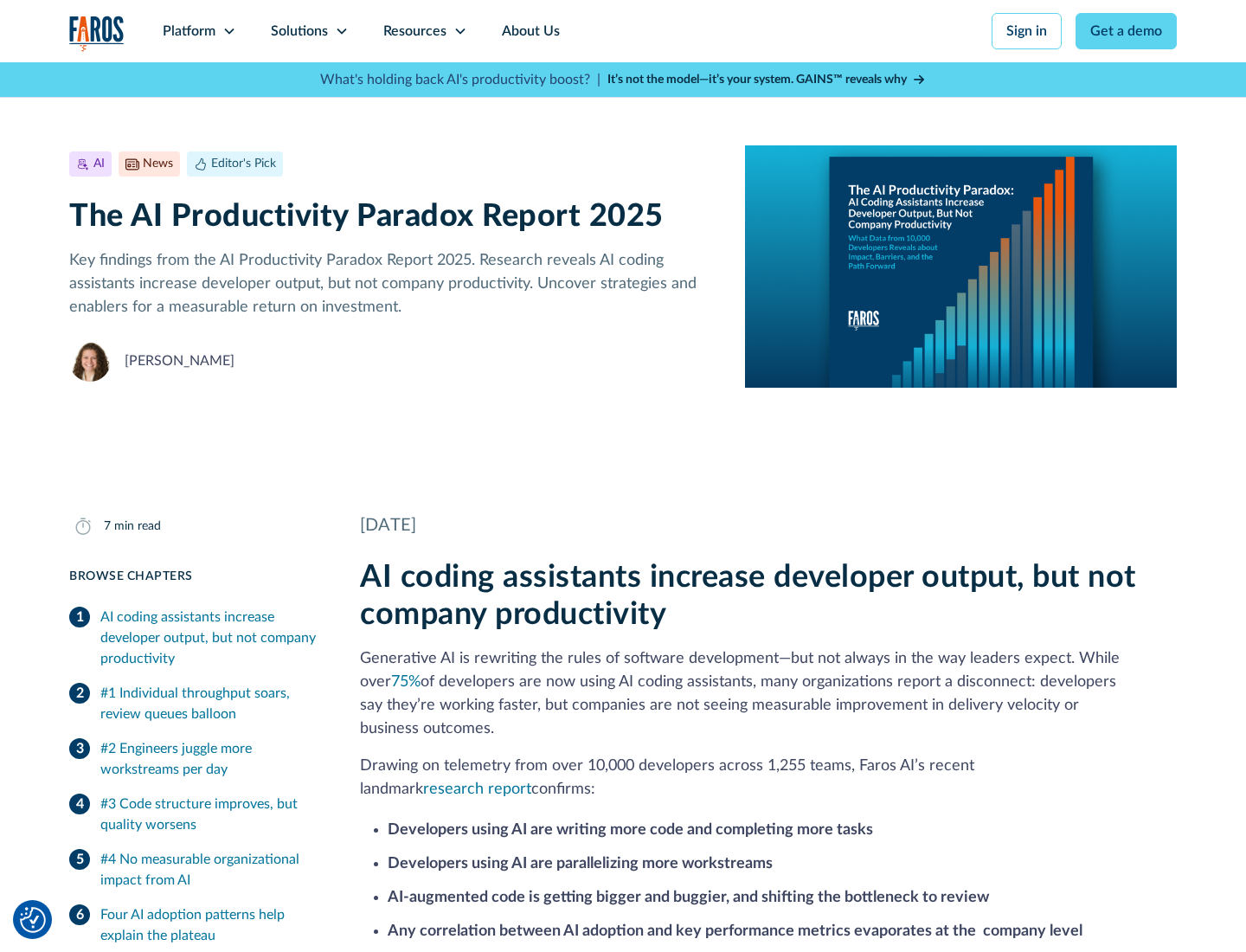
click at [459, 31] on icon at bounding box center [460, 31] width 14 height 14
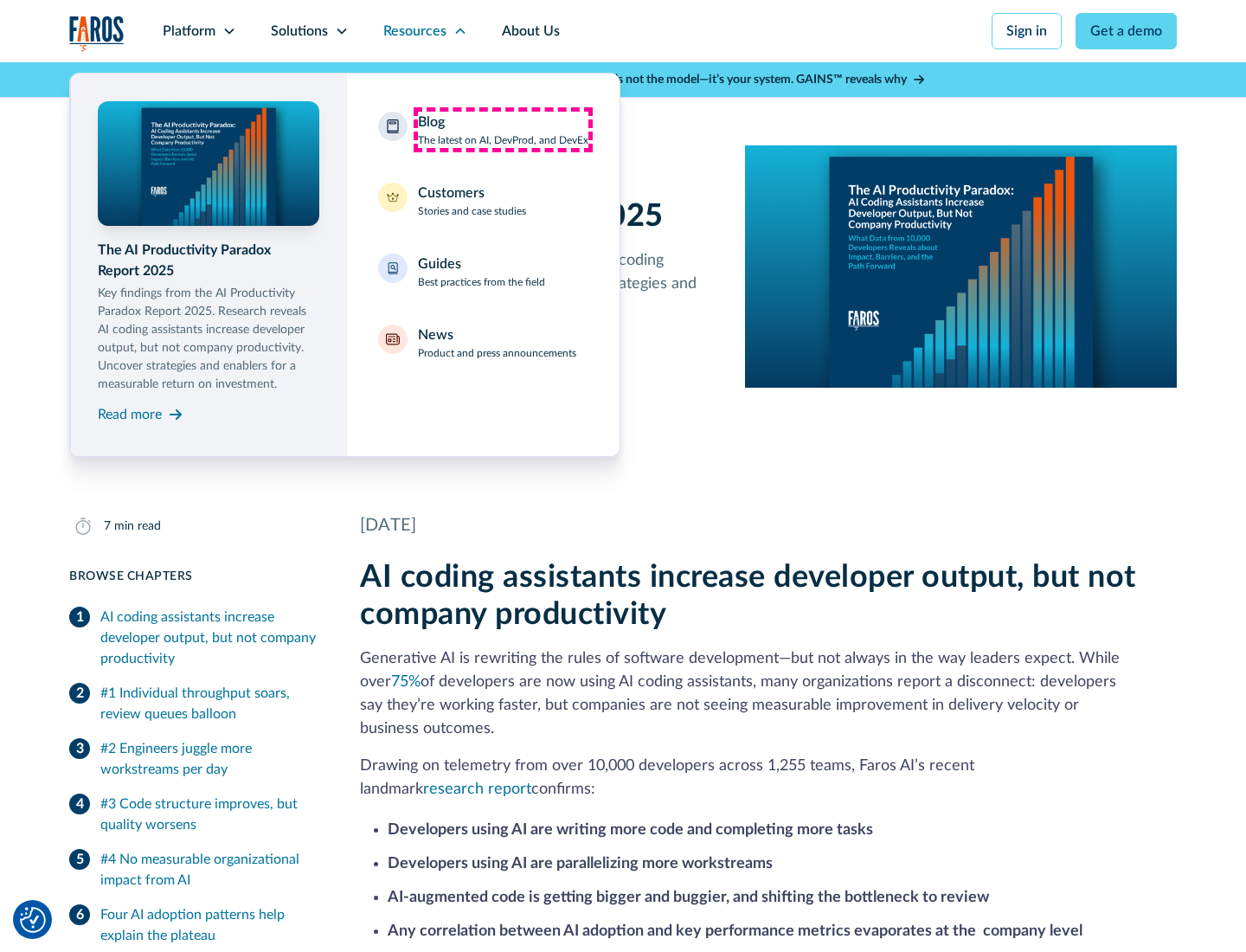
click at [503, 130] on div "Blog The latest on AI, DevProd, and DevEx" at bounding box center [503, 130] width 170 height 37
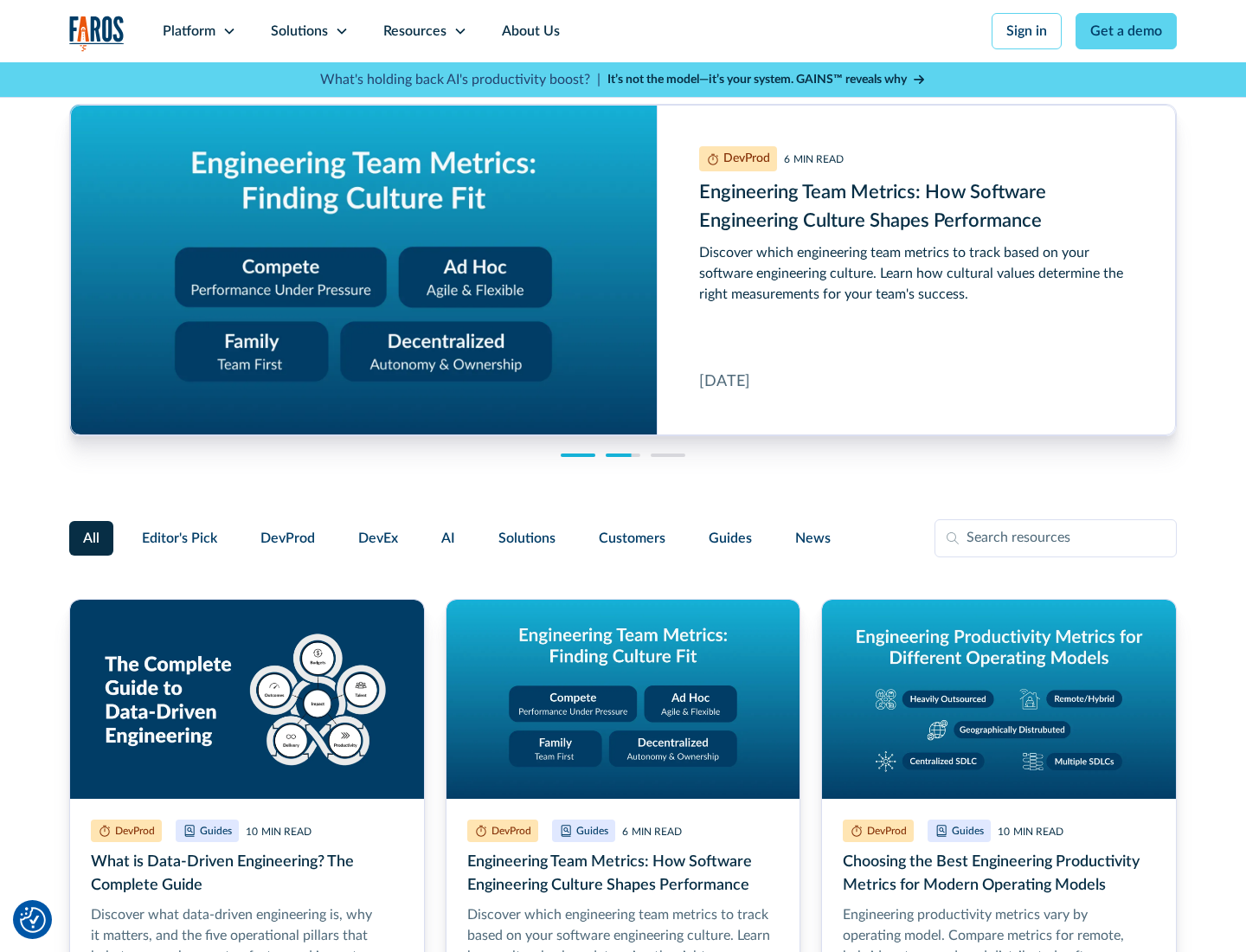
click at [1126, 31] on link "Get a demo" at bounding box center [1125, 31] width 101 height 37
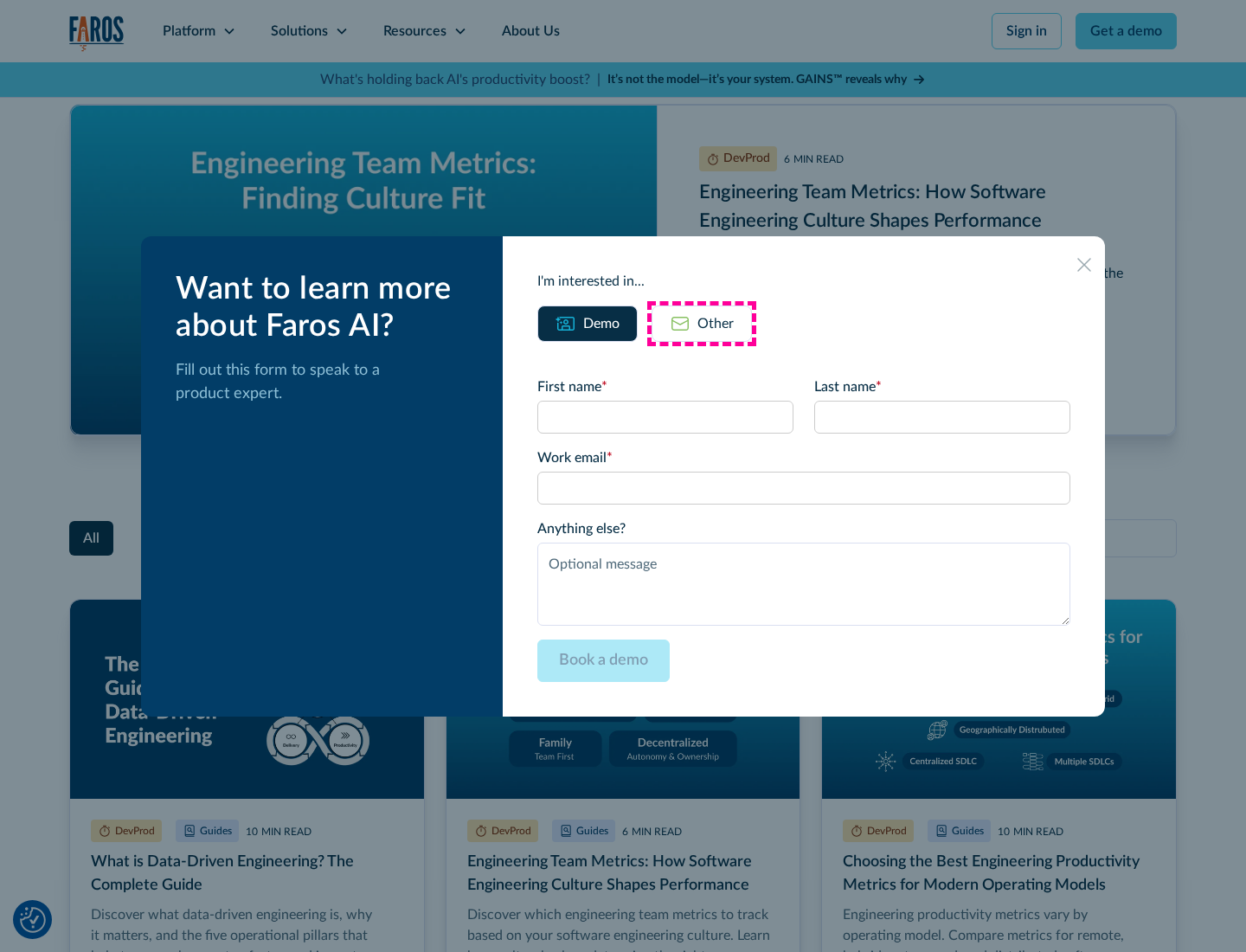
click at [702, 323] on div "Other" at bounding box center [716, 324] width 37 height 21
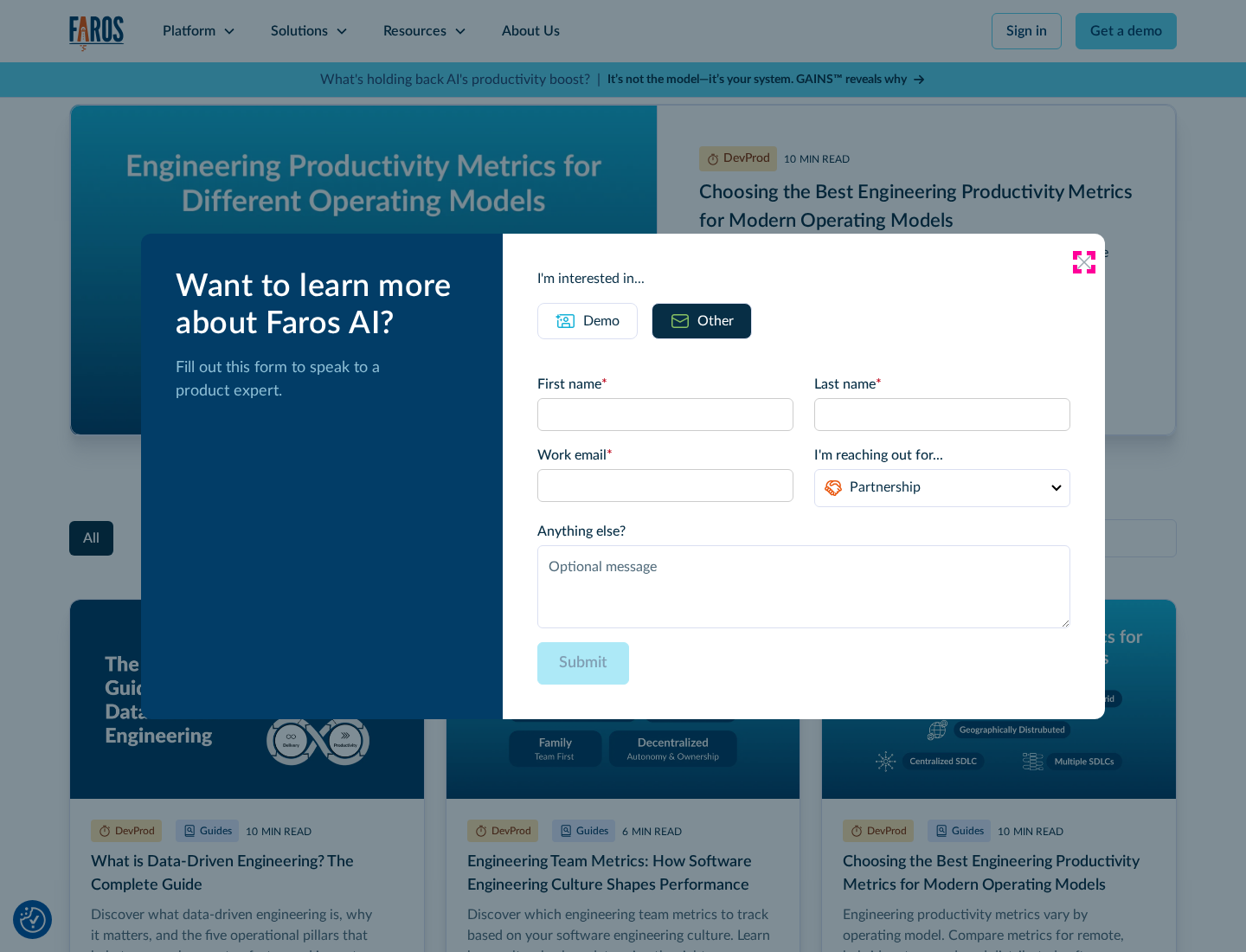
click at [1084, 261] on icon at bounding box center [1084, 262] width 14 height 14
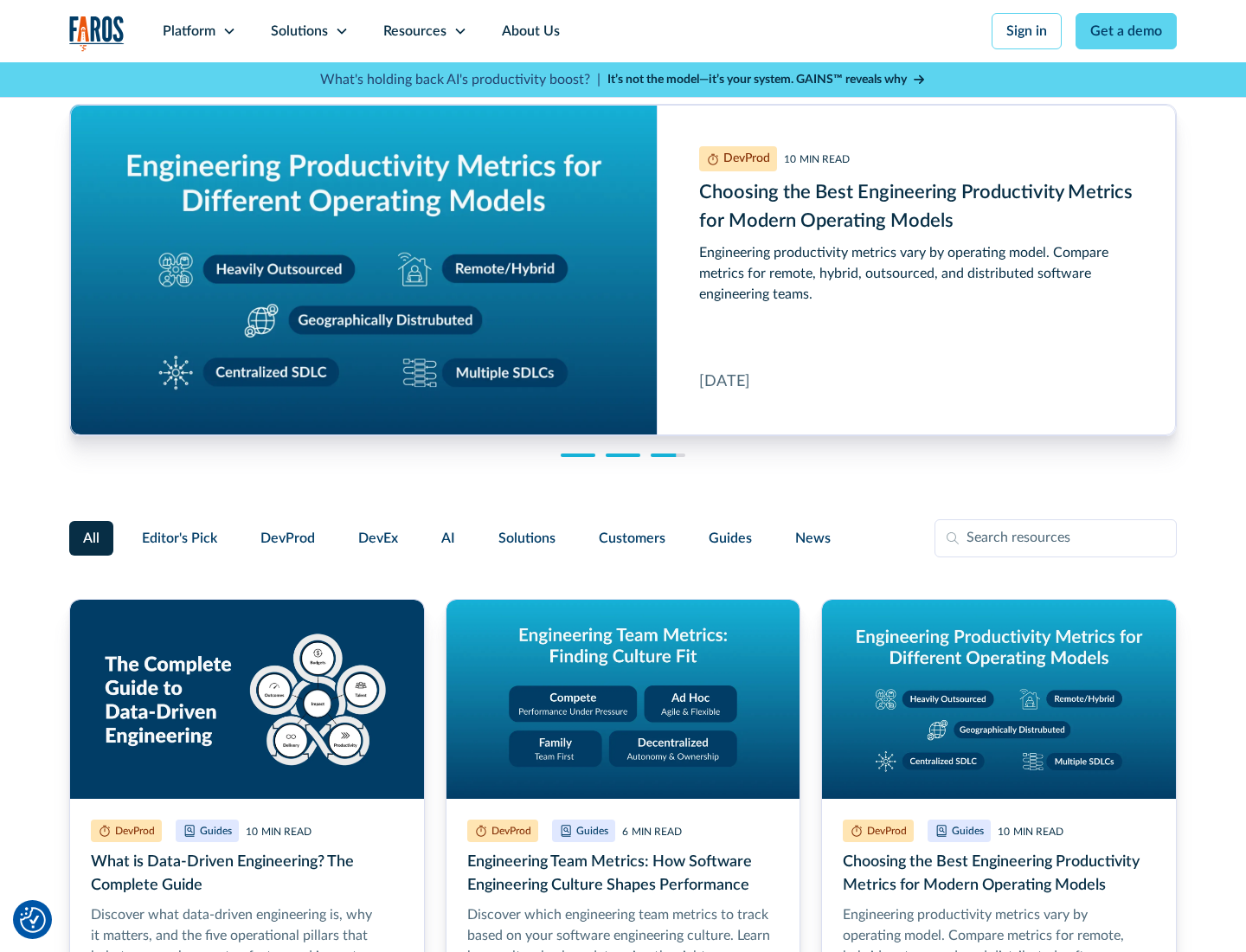
click at [528, 31] on link "About Us" at bounding box center [531, 31] width 92 height 62
